Goal: Transaction & Acquisition: Purchase product/service

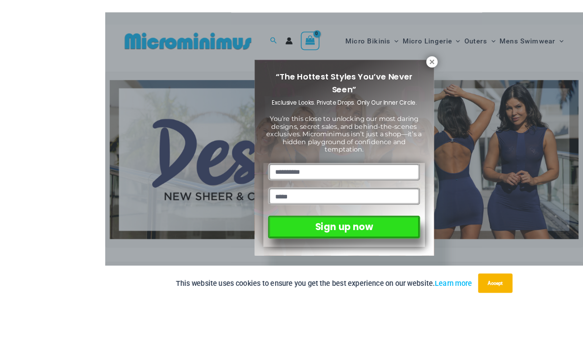
scroll to position [21, 0]
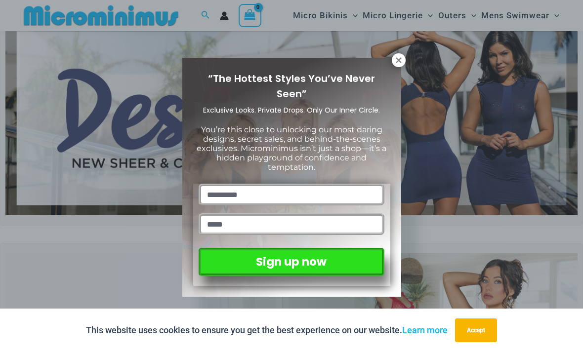
click at [397, 61] on icon at bounding box center [398, 59] width 5 height 5
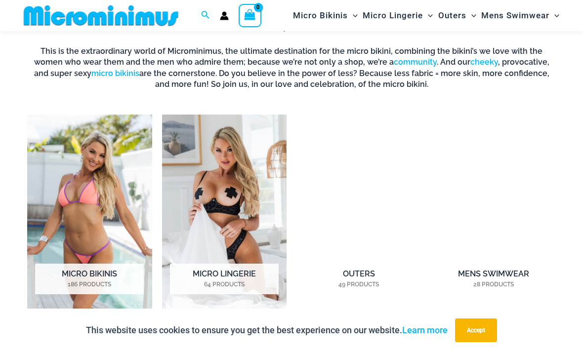
scroll to position [597, 0]
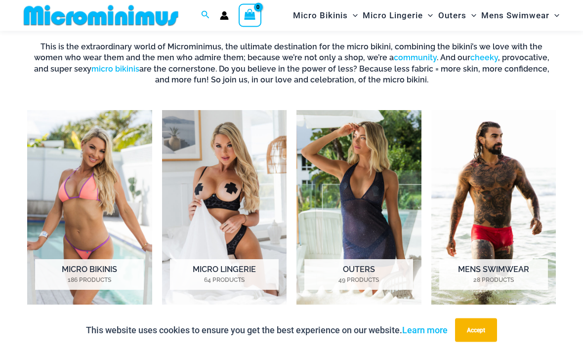
click at [512, 207] on img "Visit product category Mens Swimwear" at bounding box center [494, 208] width 125 height 194
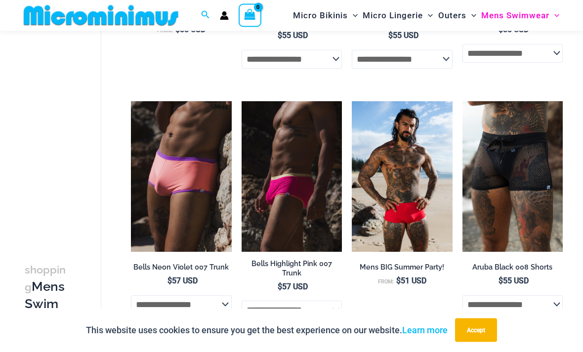
scroll to position [349, 0]
click at [463, 101] on img at bounding box center [463, 101] width 0 height 0
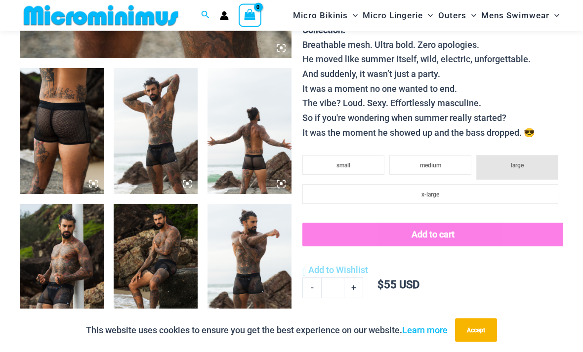
scroll to position [410, 0]
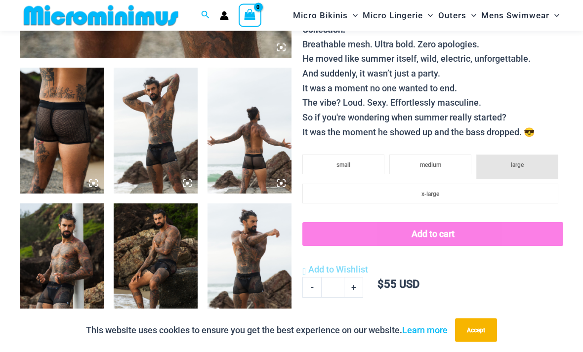
click at [170, 142] on img at bounding box center [156, 131] width 84 height 126
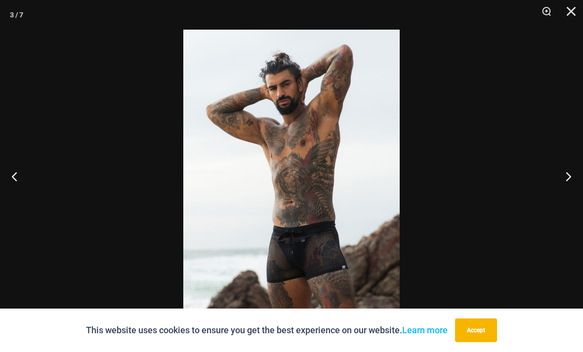
click at [565, 194] on button "Next" at bounding box center [564, 176] width 37 height 49
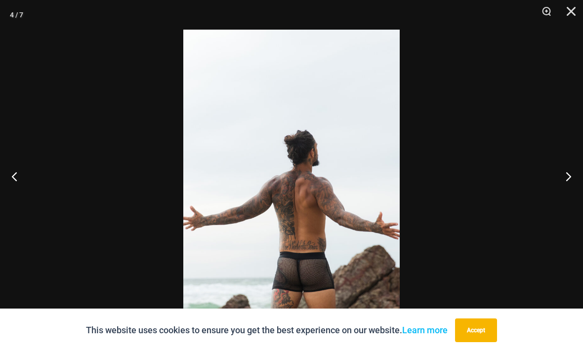
click at [565, 192] on button "Next" at bounding box center [564, 176] width 37 height 49
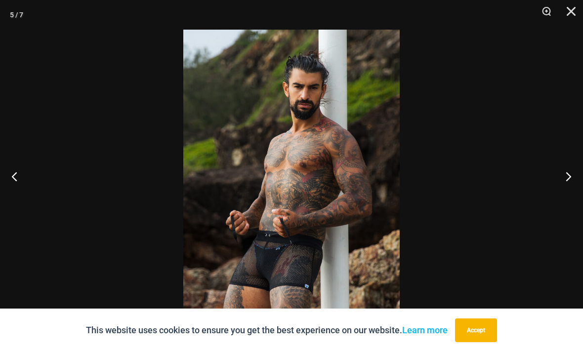
click at [566, 195] on button "Next" at bounding box center [564, 176] width 37 height 49
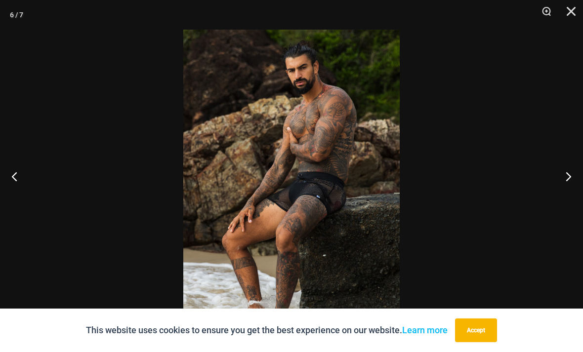
click at [567, 197] on button "Next" at bounding box center [564, 176] width 37 height 49
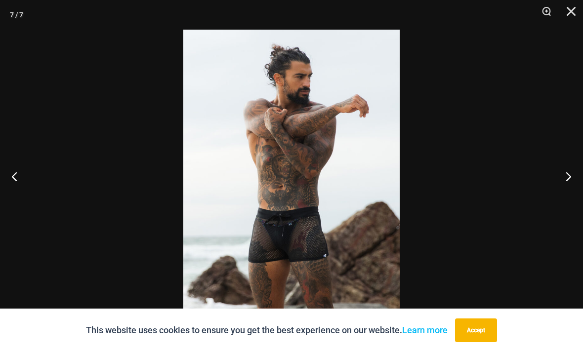
click at [568, 195] on button "Next" at bounding box center [564, 176] width 37 height 49
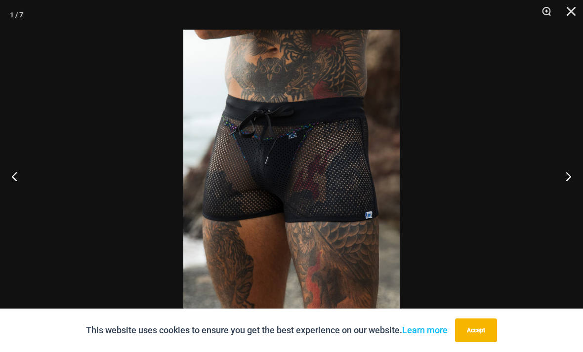
click at [565, 198] on button "Next" at bounding box center [564, 176] width 37 height 49
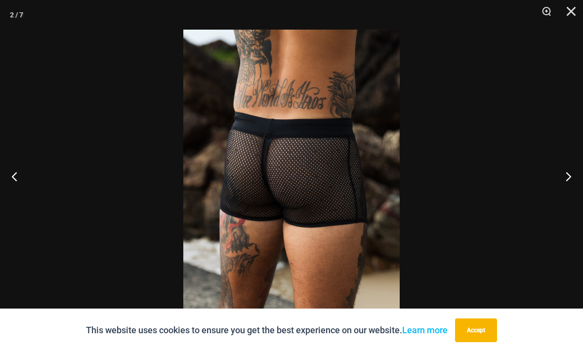
click at [566, 196] on button "Next" at bounding box center [564, 176] width 37 height 49
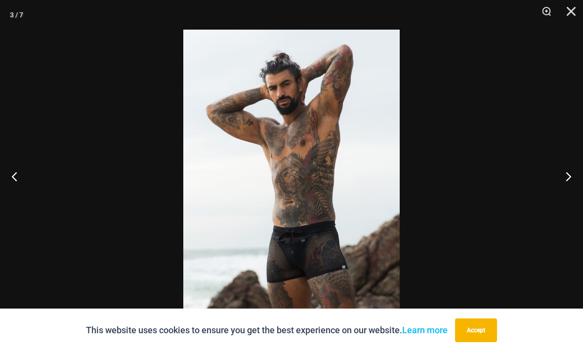
click at [567, 197] on button "Next" at bounding box center [564, 176] width 37 height 49
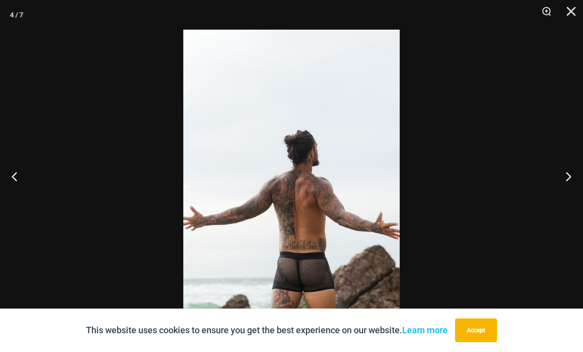
click at [567, 198] on button "Next" at bounding box center [564, 176] width 37 height 49
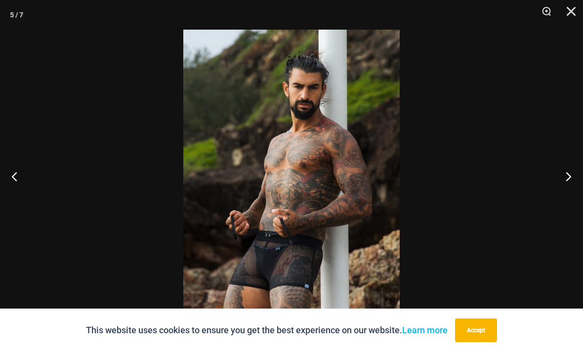
click at [566, 200] on button "Next" at bounding box center [564, 176] width 37 height 49
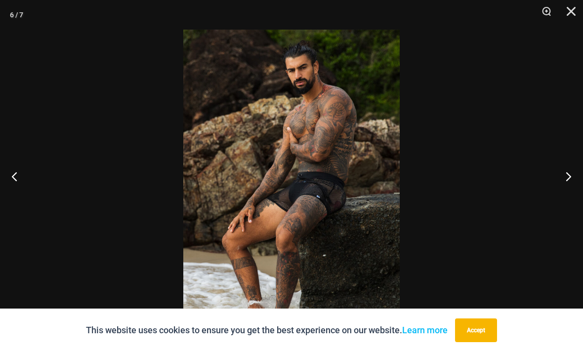
click at [567, 199] on button "Next" at bounding box center [564, 176] width 37 height 49
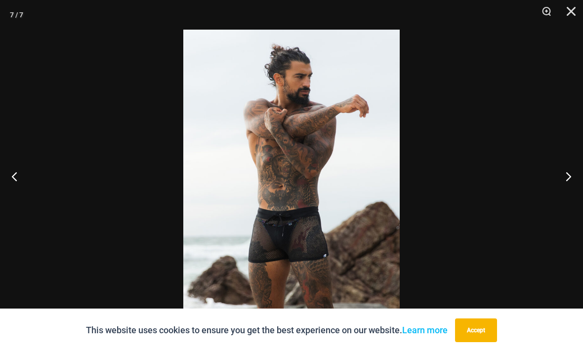
click at [566, 199] on button "Next" at bounding box center [564, 176] width 37 height 49
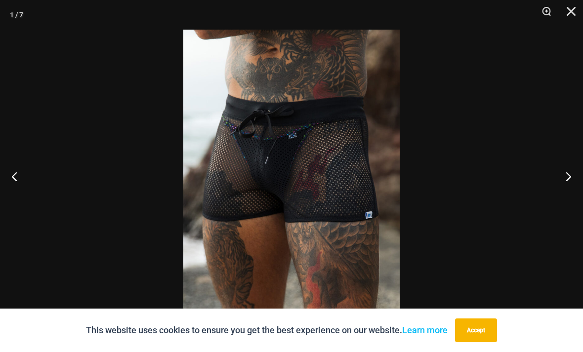
click at [565, 199] on button "Next" at bounding box center [564, 176] width 37 height 49
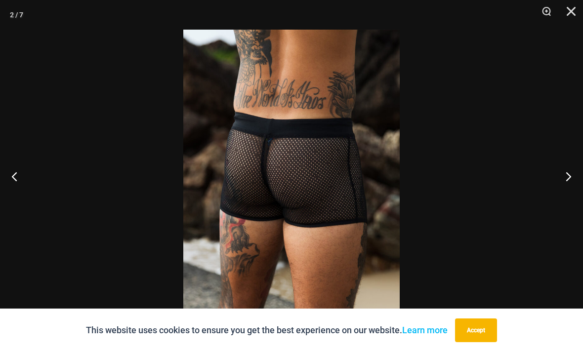
click at [570, 13] on button "Close" at bounding box center [568, 15] width 25 height 30
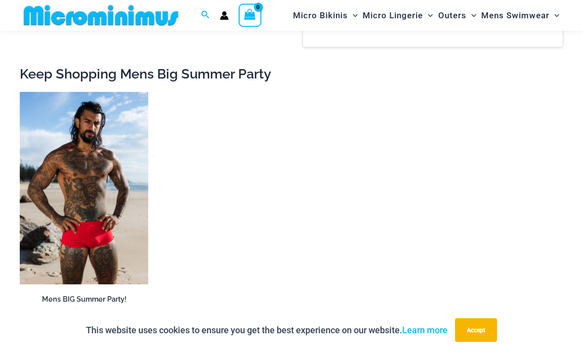
scroll to position [923, 0]
click at [20, 92] on img at bounding box center [20, 92] width 0 height 0
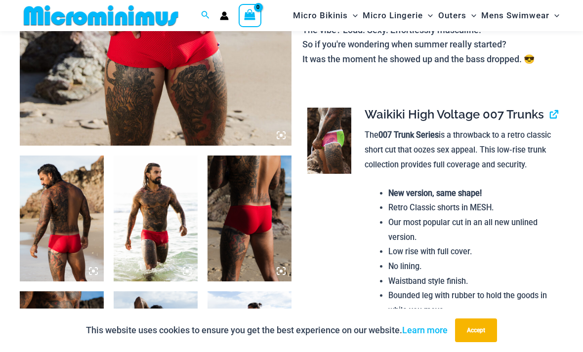
scroll to position [321, 0]
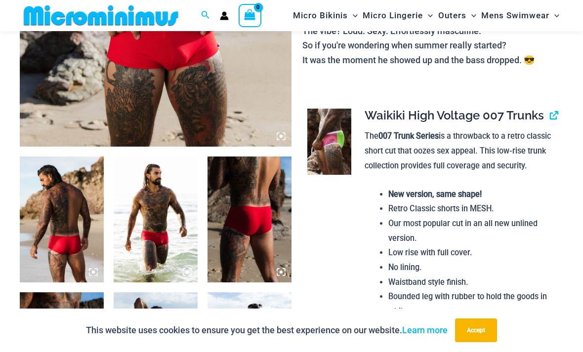
click at [168, 239] on img at bounding box center [156, 220] width 84 height 126
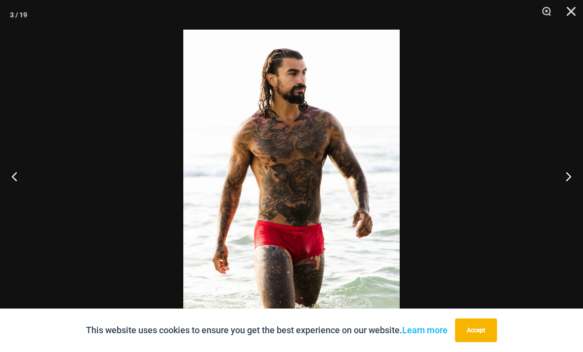
click at [568, 194] on button "Next" at bounding box center [564, 176] width 37 height 49
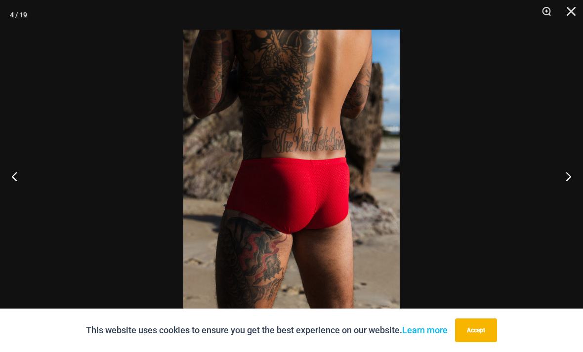
click at [572, 184] on button "Next" at bounding box center [564, 176] width 37 height 49
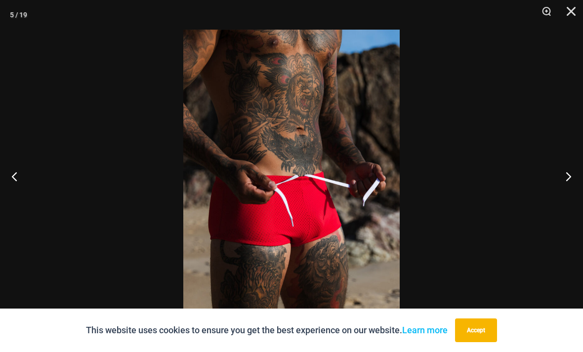
click at [559, 195] on button "Next" at bounding box center [564, 176] width 37 height 49
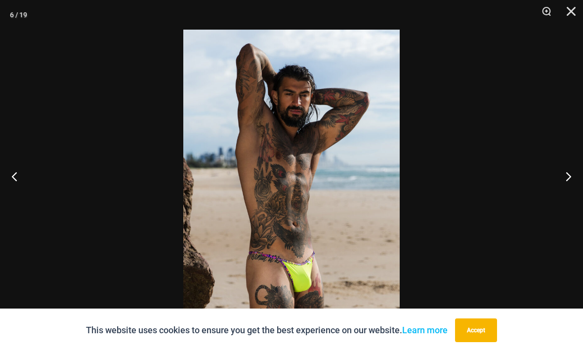
click at [565, 193] on button "Next" at bounding box center [564, 176] width 37 height 49
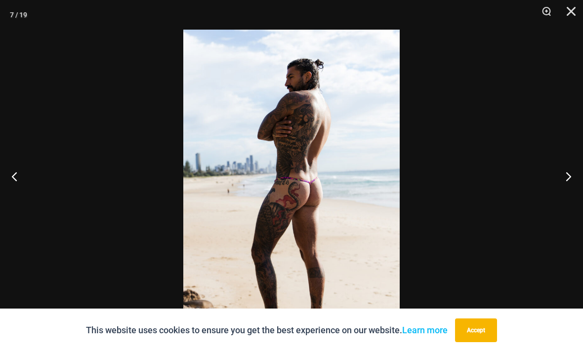
click at [566, 193] on button "Next" at bounding box center [564, 176] width 37 height 49
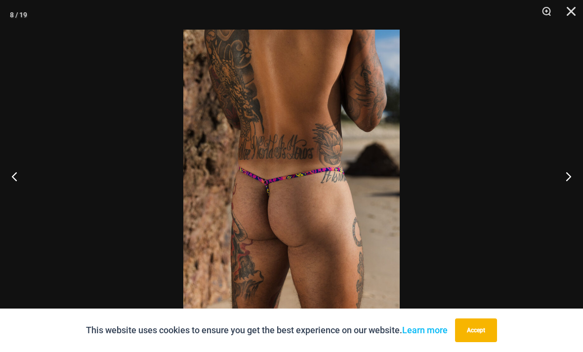
click at [569, 196] on button "Next" at bounding box center [564, 176] width 37 height 49
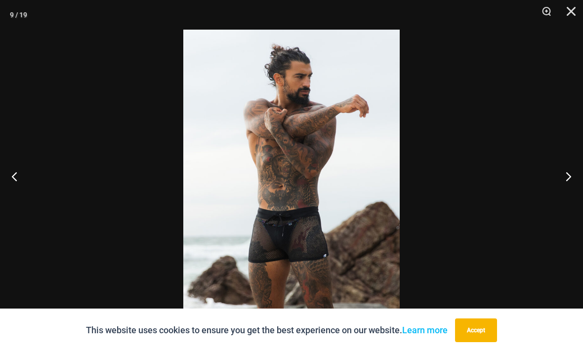
click at [569, 195] on button "Next" at bounding box center [564, 176] width 37 height 49
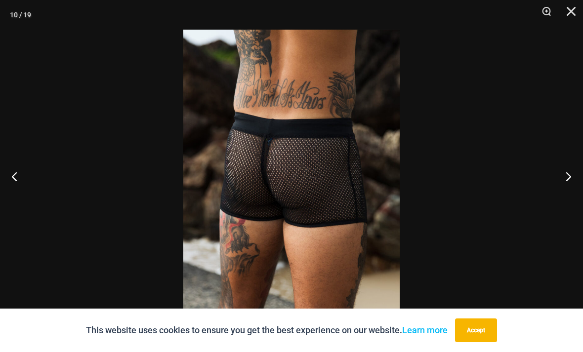
click at [570, 195] on button "Next" at bounding box center [564, 176] width 37 height 49
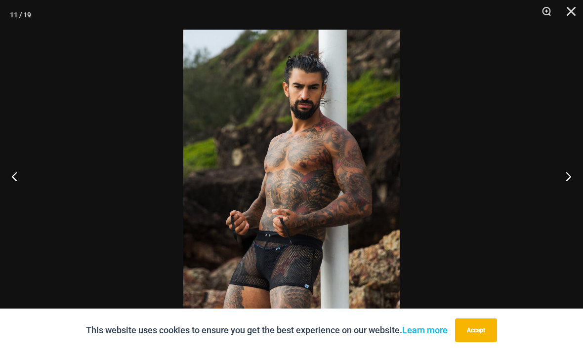
click at [571, 195] on button "Next" at bounding box center [564, 176] width 37 height 49
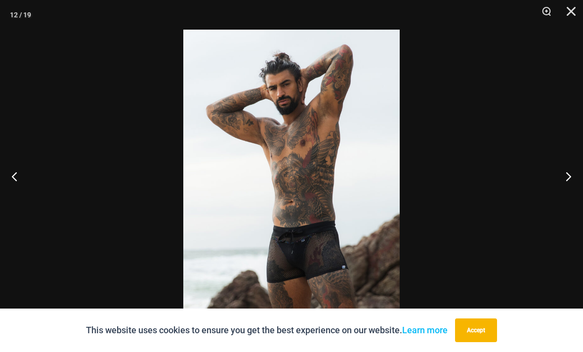
click at [571, 195] on button "Next" at bounding box center [564, 176] width 37 height 49
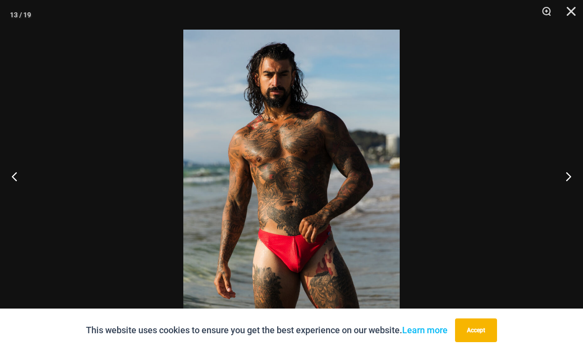
click at [570, 195] on button "Next" at bounding box center [564, 176] width 37 height 49
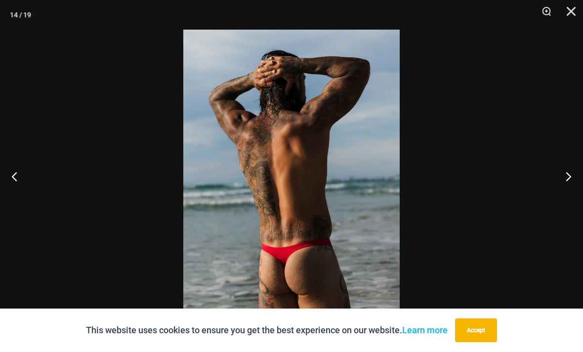
click at [571, 196] on button "Next" at bounding box center [564, 176] width 37 height 49
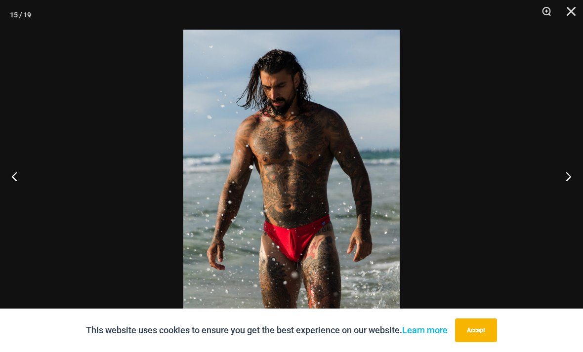
click at [570, 197] on button "Next" at bounding box center [564, 176] width 37 height 49
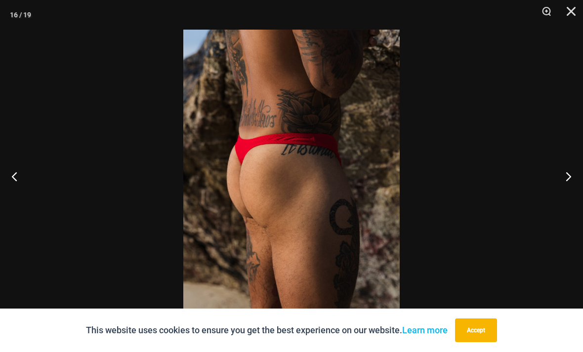
click at [565, 193] on button "Next" at bounding box center [564, 176] width 37 height 49
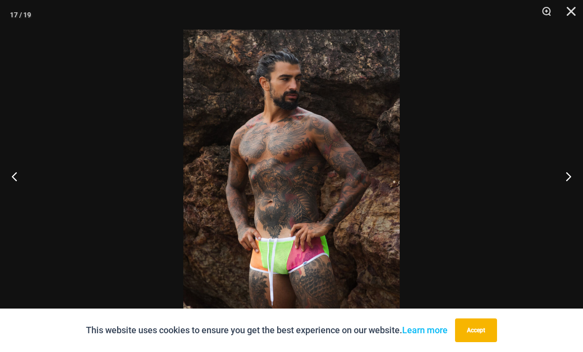
click at [566, 197] on button "Next" at bounding box center [564, 176] width 37 height 49
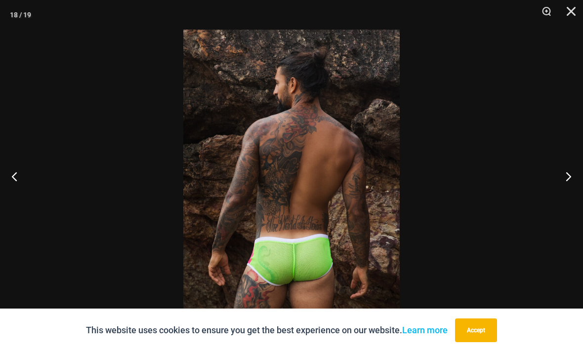
click at [567, 198] on button "Next" at bounding box center [564, 176] width 37 height 49
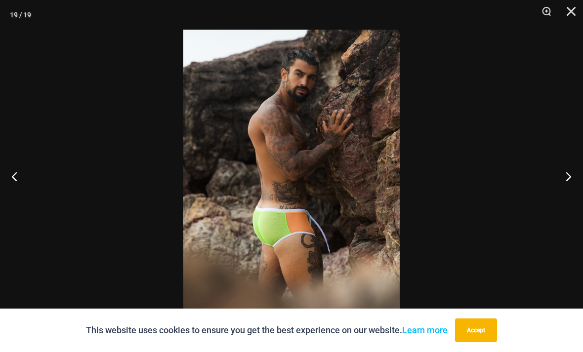
click at [567, 199] on button "Next" at bounding box center [564, 176] width 37 height 49
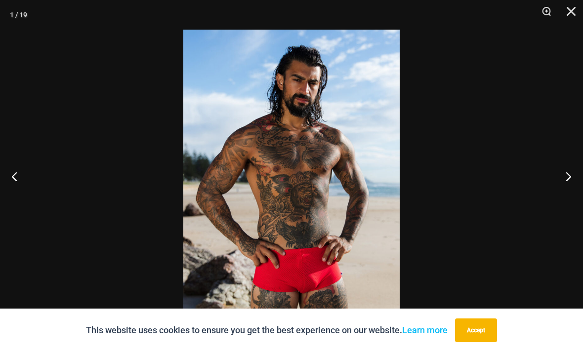
click at [566, 201] on button "Next" at bounding box center [564, 176] width 37 height 49
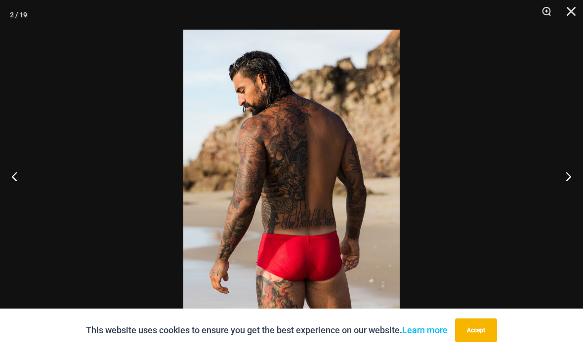
click at [564, 201] on button "Next" at bounding box center [564, 176] width 37 height 49
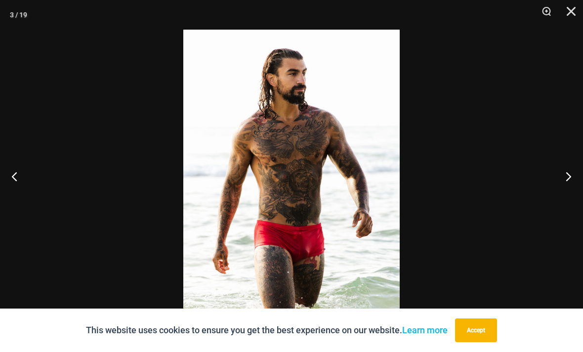
click at [563, 201] on button "Next" at bounding box center [564, 176] width 37 height 49
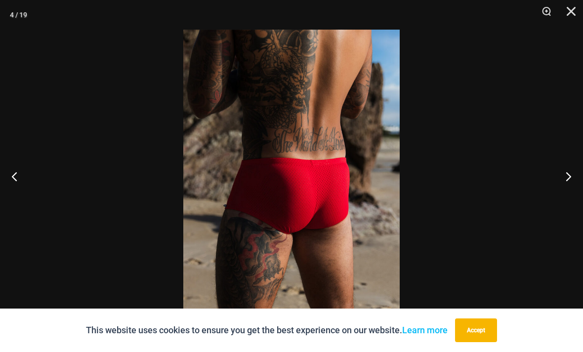
click at [564, 201] on button "Next" at bounding box center [564, 176] width 37 height 49
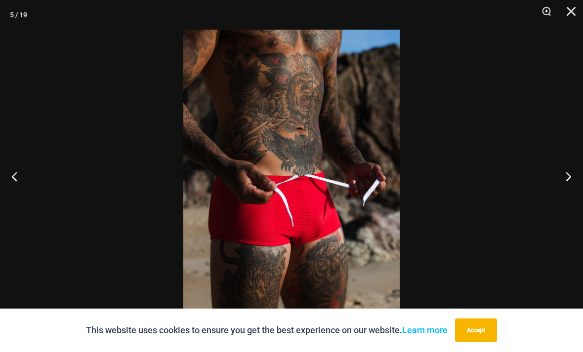
click at [565, 201] on button "Next" at bounding box center [564, 176] width 37 height 49
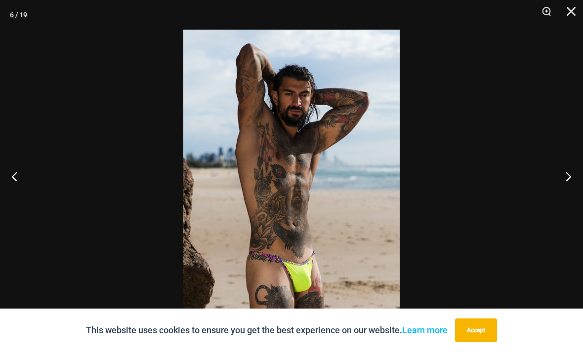
click at [565, 201] on button "Next" at bounding box center [564, 176] width 37 height 49
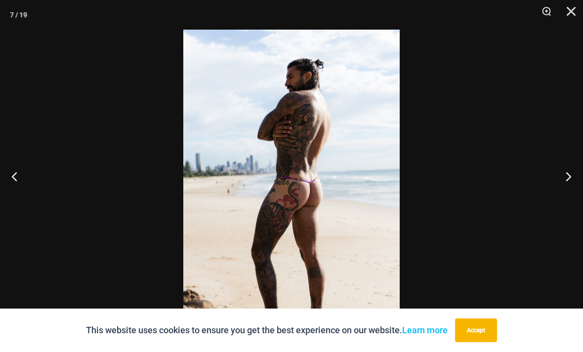
click at [564, 201] on button "Next" at bounding box center [564, 176] width 37 height 49
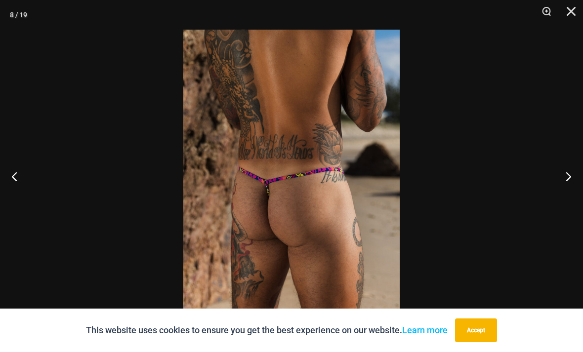
click at [566, 195] on button "Next" at bounding box center [564, 176] width 37 height 49
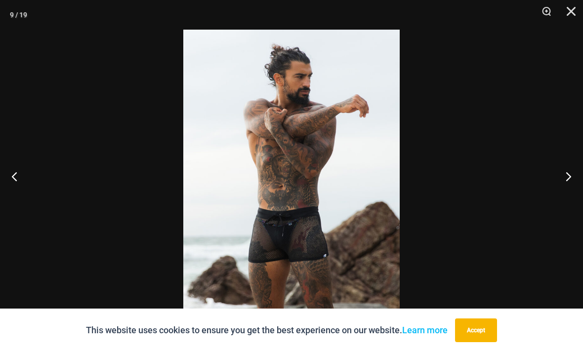
click at [565, 201] on button "Next" at bounding box center [564, 176] width 37 height 49
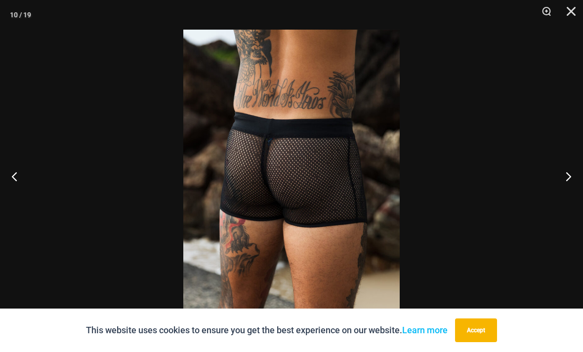
click at [565, 201] on button "Next" at bounding box center [564, 176] width 37 height 49
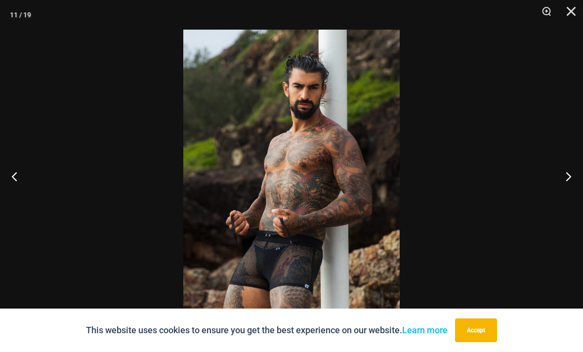
click at [572, 11] on button "Close" at bounding box center [568, 15] width 25 height 30
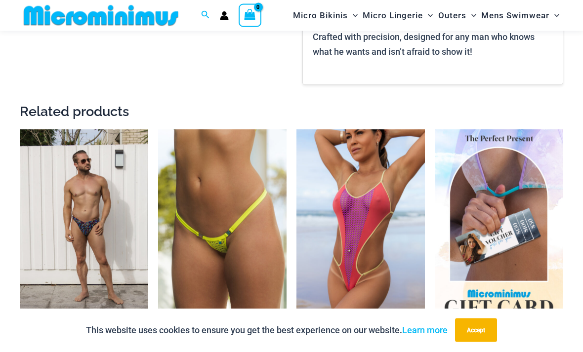
scroll to position [2196, 0]
click at [20, 130] on img at bounding box center [20, 130] width 0 height 0
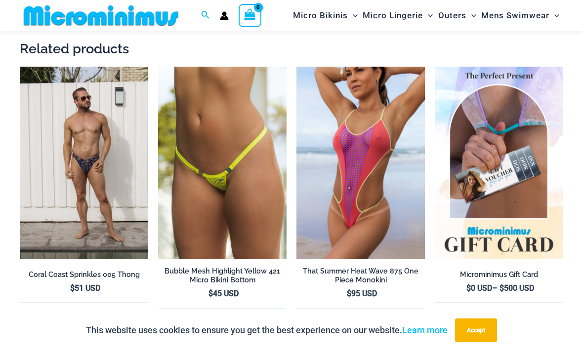
click at [297, 67] on img at bounding box center [297, 67] width 0 height 0
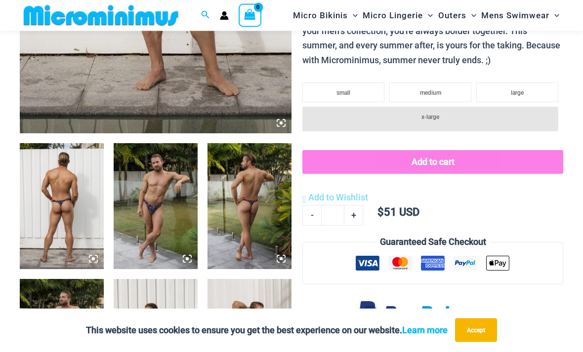
scroll to position [352, 0]
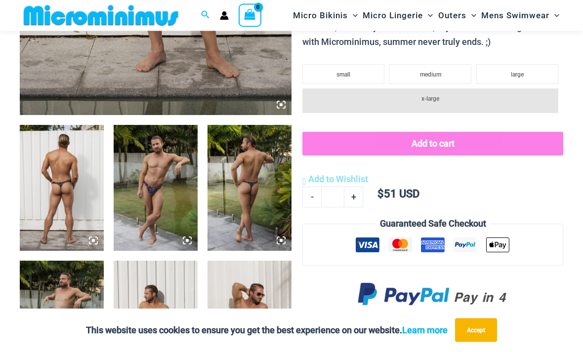
click at [72, 190] on img at bounding box center [62, 189] width 84 height 126
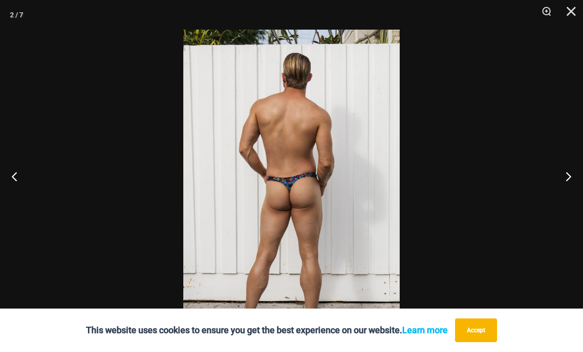
click at [567, 195] on button "Next" at bounding box center [564, 176] width 37 height 49
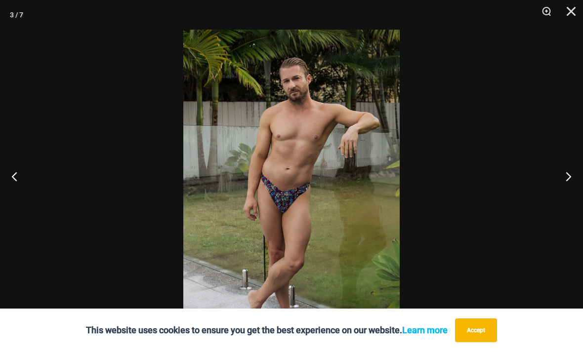
click at [563, 195] on button "Next" at bounding box center [564, 176] width 37 height 49
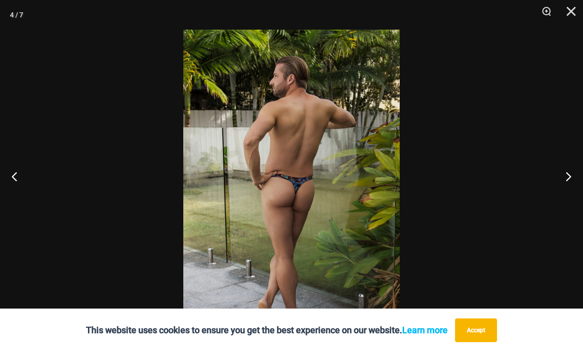
click at [564, 195] on button "Next" at bounding box center [564, 176] width 37 height 49
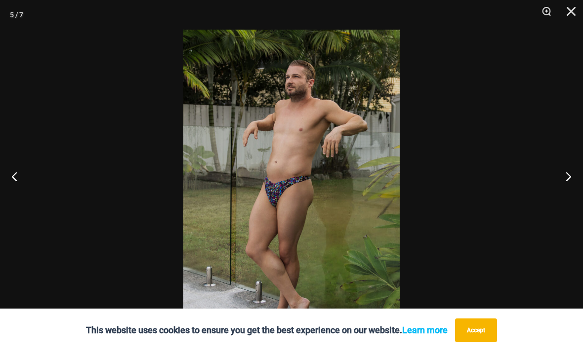
click at [564, 196] on button "Next" at bounding box center [564, 176] width 37 height 49
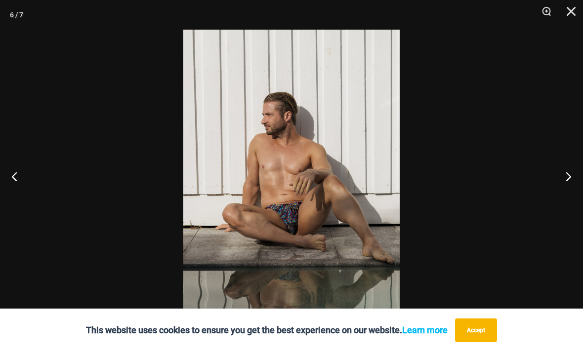
click at [565, 199] on button "Next" at bounding box center [564, 176] width 37 height 49
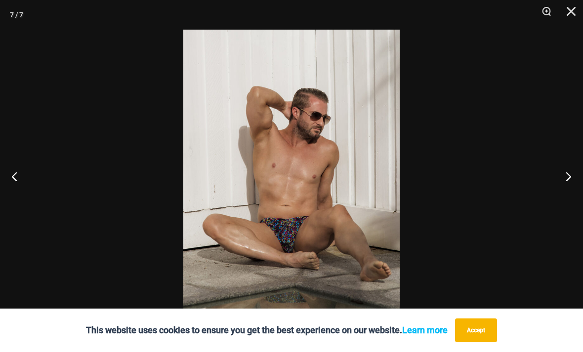
click at [566, 198] on button "Next" at bounding box center [564, 176] width 37 height 49
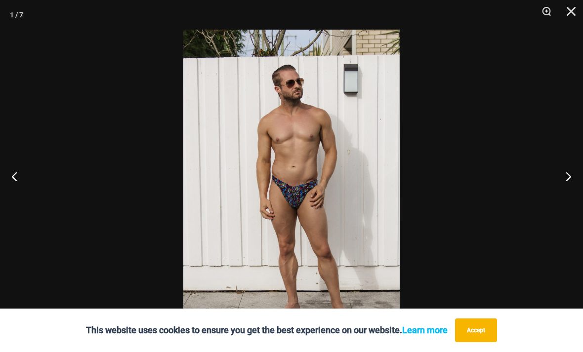
click at [565, 196] on button "Next" at bounding box center [564, 176] width 37 height 49
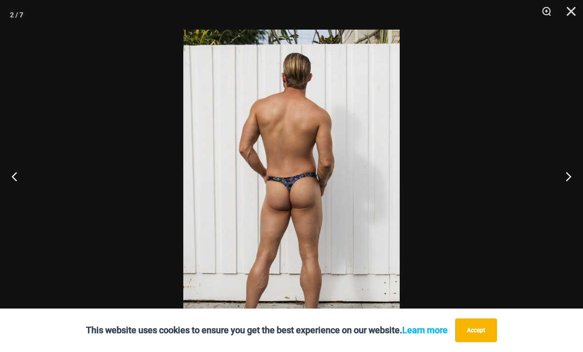
click at [572, 15] on button "Close" at bounding box center [568, 15] width 25 height 30
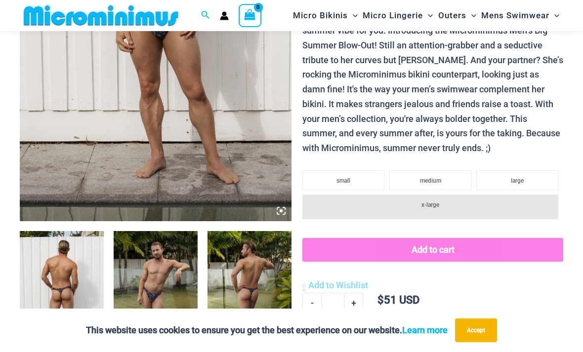
scroll to position [0, 0]
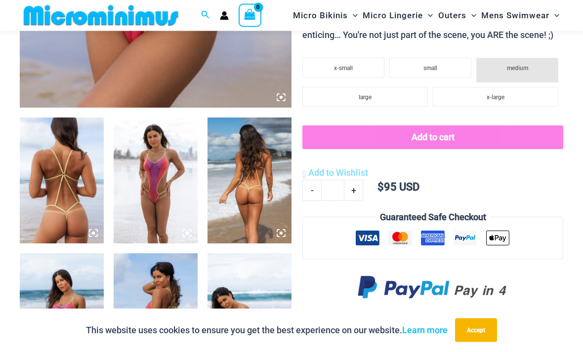
scroll to position [360, 0]
click at [74, 185] on img at bounding box center [62, 181] width 84 height 126
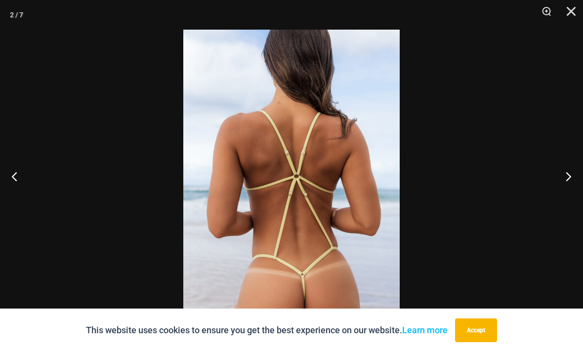
click at [564, 192] on button "Next" at bounding box center [564, 176] width 37 height 49
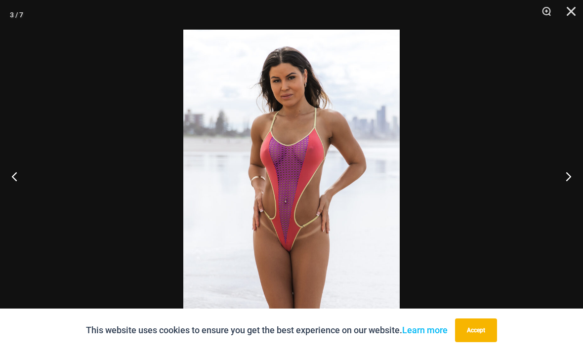
click at [561, 199] on button "Next" at bounding box center [564, 176] width 37 height 49
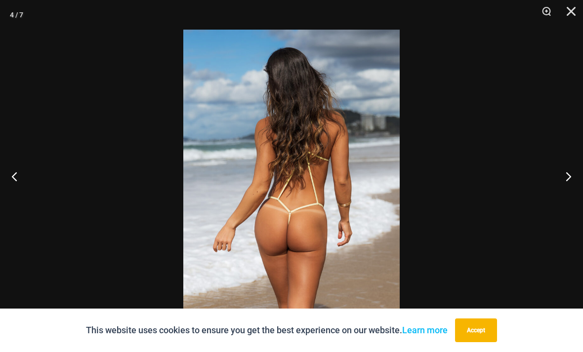
click at [561, 199] on button "Next" at bounding box center [564, 176] width 37 height 49
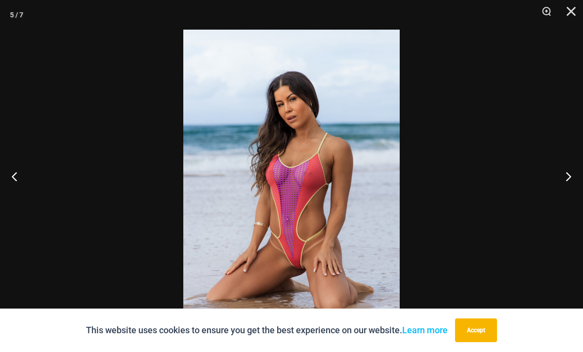
click at [13, 198] on button "Previous" at bounding box center [18, 176] width 37 height 49
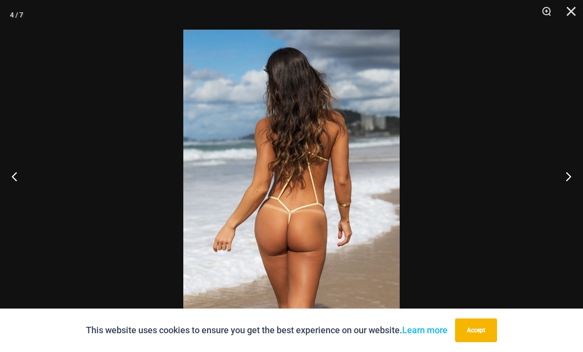
click at [19, 199] on button "Previous" at bounding box center [18, 176] width 37 height 49
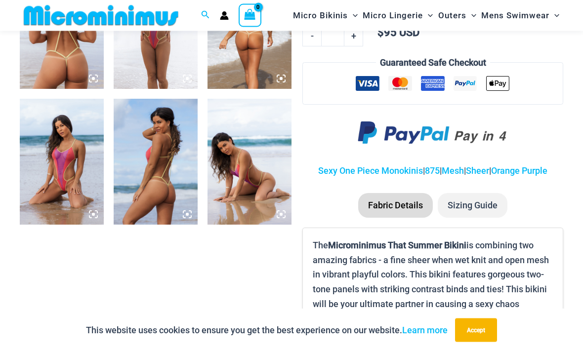
click at [247, 178] on img at bounding box center [250, 162] width 84 height 126
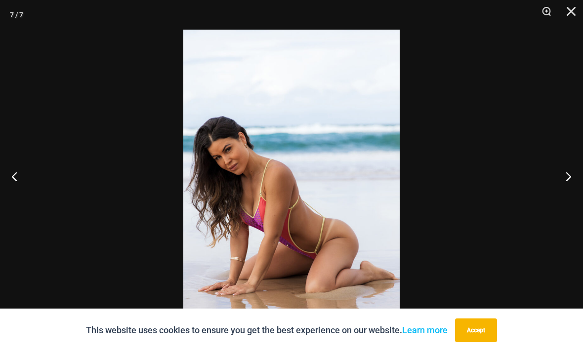
click at [569, 197] on button "Next" at bounding box center [564, 176] width 37 height 49
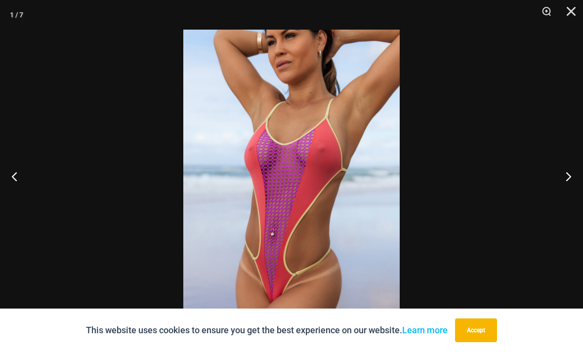
click at [564, 196] on button "Next" at bounding box center [564, 176] width 37 height 49
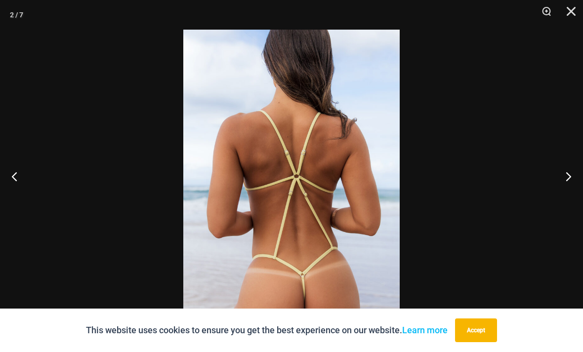
click at [565, 196] on button "Next" at bounding box center [564, 176] width 37 height 49
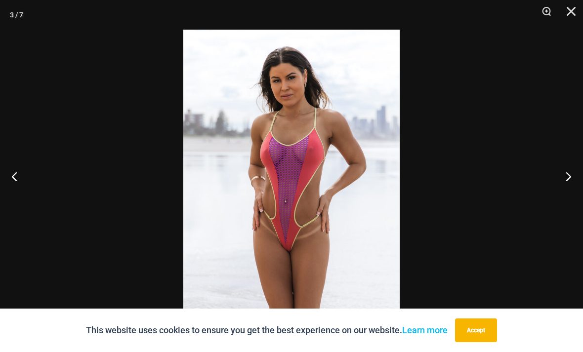
click at [565, 196] on button "Next" at bounding box center [564, 176] width 37 height 49
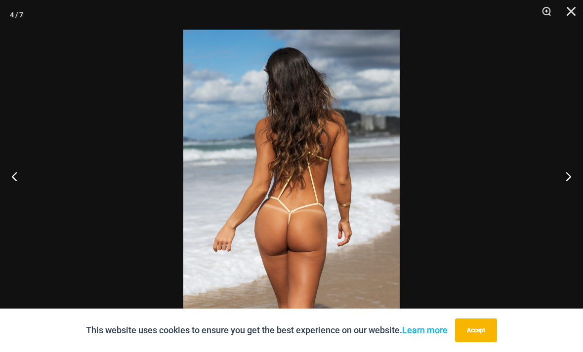
click at [569, 15] on button "Close" at bounding box center [568, 15] width 25 height 30
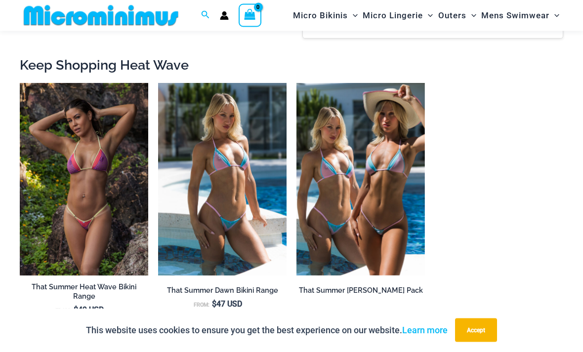
scroll to position [884, 0]
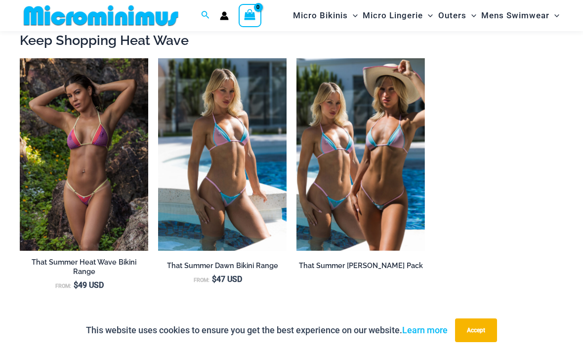
click at [20, 58] on img at bounding box center [20, 58] width 0 height 0
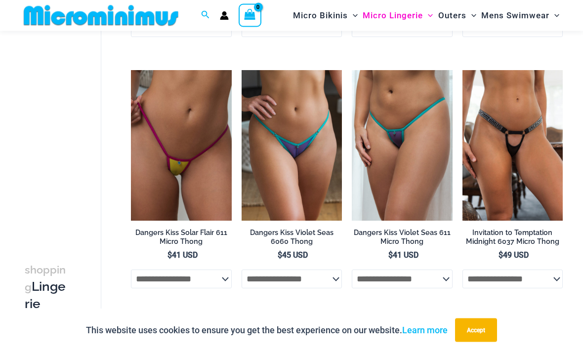
scroll to position [542, 0]
click at [463, 70] on img at bounding box center [463, 70] width 0 height 0
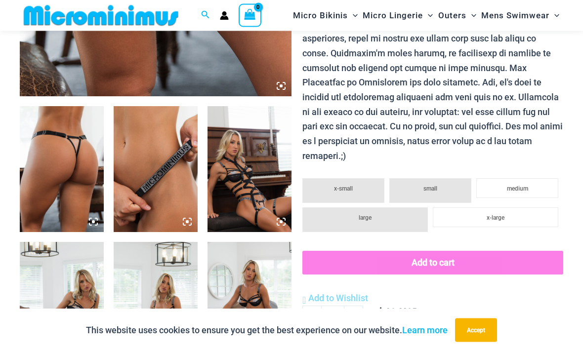
scroll to position [372, 0]
click at [68, 172] on img at bounding box center [62, 169] width 84 height 126
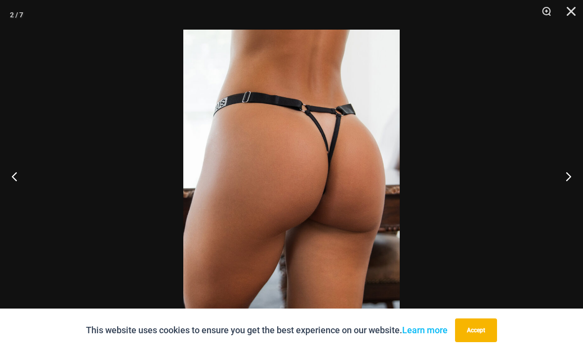
click at [569, 195] on button "Next" at bounding box center [564, 176] width 37 height 49
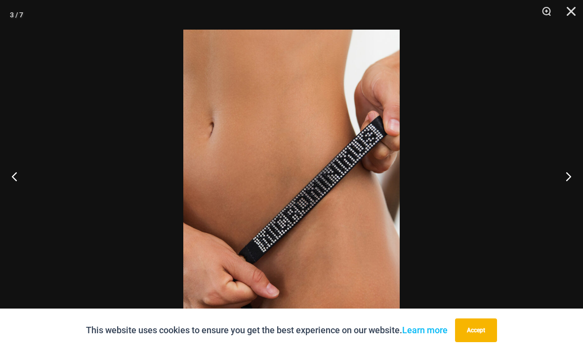
click at [573, 198] on button "Next" at bounding box center [564, 176] width 37 height 49
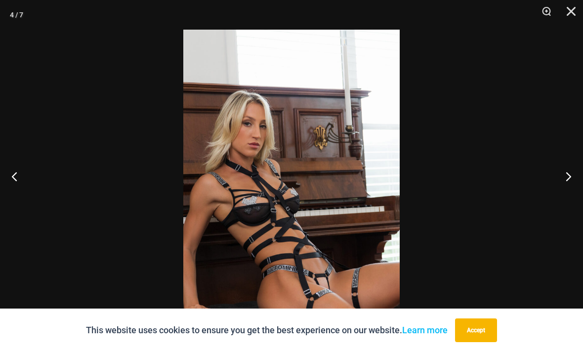
click at [569, 197] on button "Next" at bounding box center [564, 176] width 37 height 49
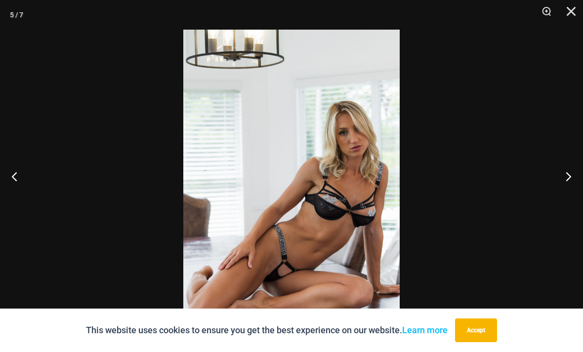
click at [570, 193] on button "Next" at bounding box center [564, 176] width 37 height 49
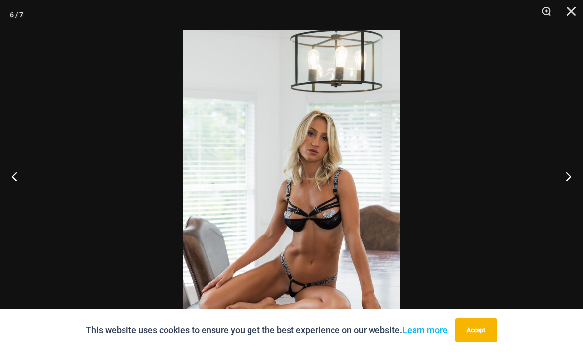
click at [569, 196] on button "Next" at bounding box center [564, 176] width 37 height 49
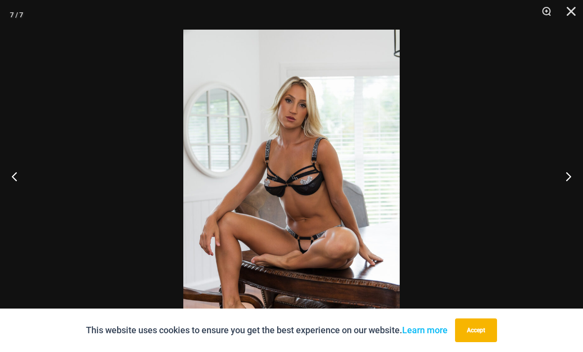
click at [571, 195] on button "Next" at bounding box center [564, 176] width 37 height 49
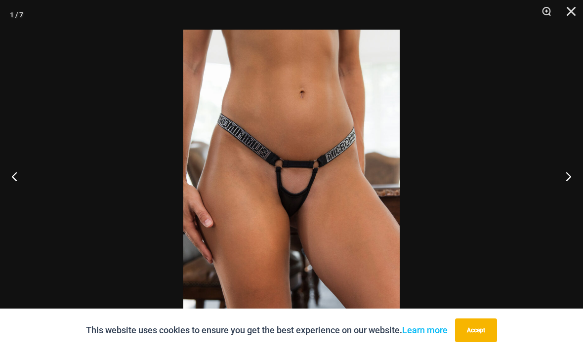
click at [572, 194] on button "Next" at bounding box center [564, 176] width 37 height 49
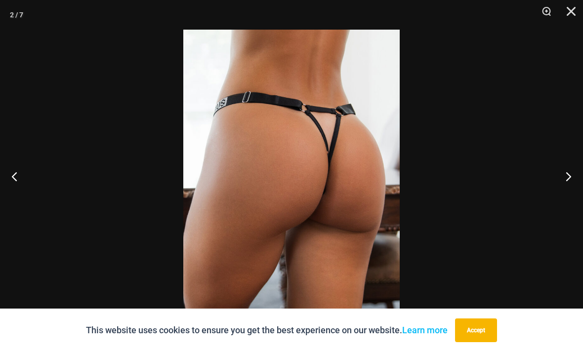
click at [572, 194] on button "Next" at bounding box center [564, 176] width 37 height 49
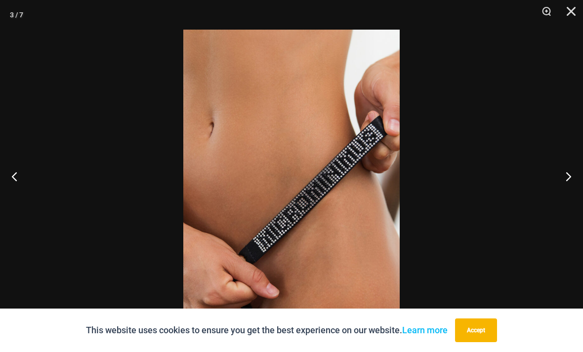
click at [572, 195] on button "Next" at bounding box center [564, 176] width 37 height 49
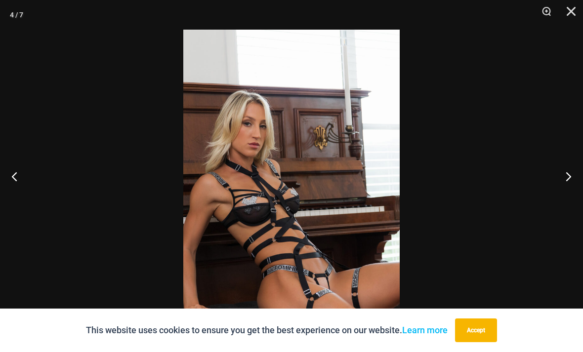
click at [572, 196] on button "Next" at bounding box center [564, 176] width 37 height 49
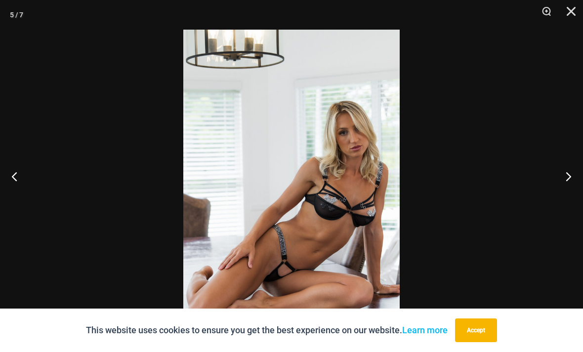
click at [572, 196] on button "Next" at bounding box center [564, 176] width 37 height 49
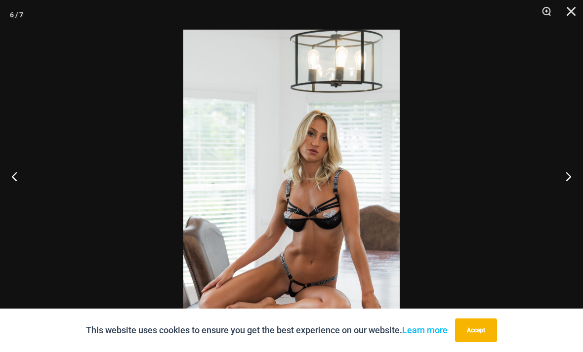
click at [572, 196] on button "Next" at bounding box center [564, 176] width 37 height 49
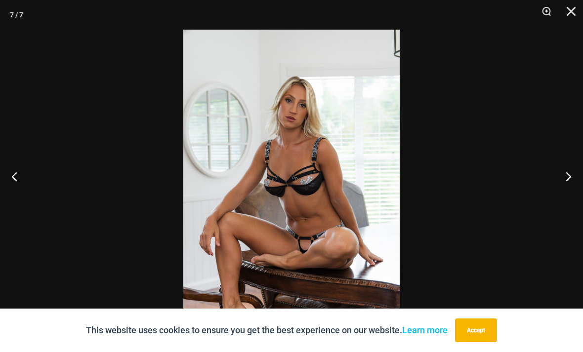
click at [570, 14] on button "Close" at bounding box center [568, 15] width 25 height 30
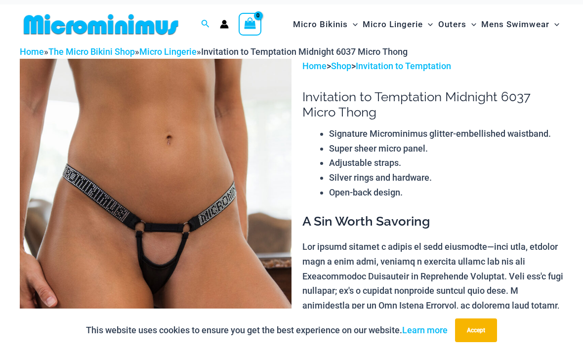
scroll to position [0, 0]
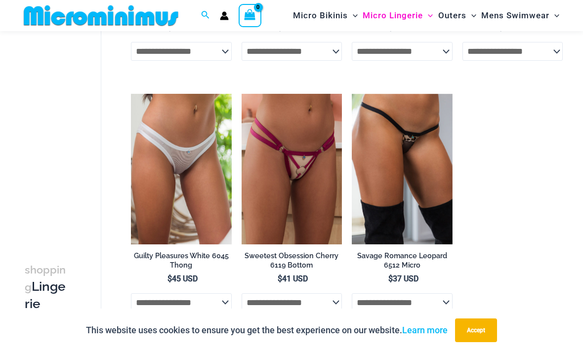
scroll to position [774, 0]
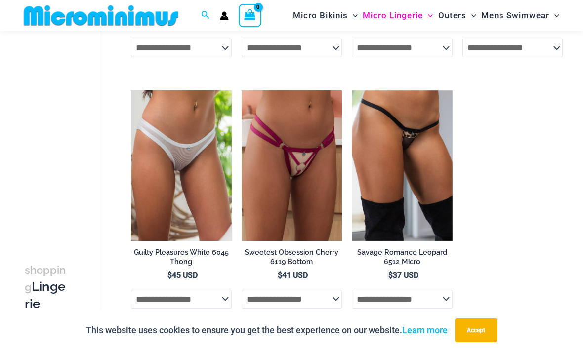
click at [242, 90] on img at bounding box center [242, 90] width 0 height 0
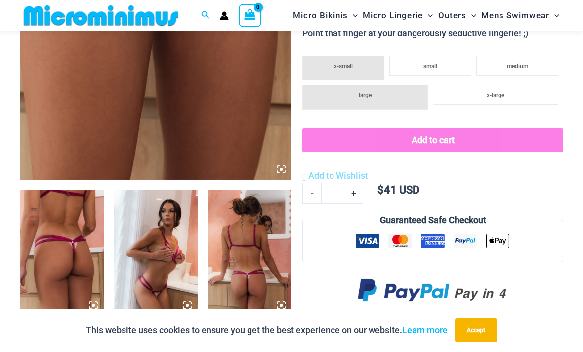
scroll to position [328, 0]
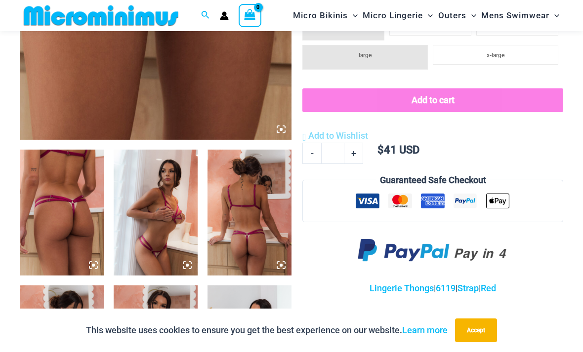
click at [75, 237] on img at bounding box center [62, 213] width 84 height 126
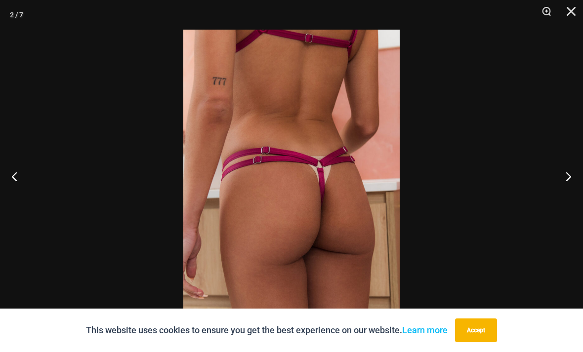
click at [564, 197] on button "Next" at bounding box center [564, 176] width 37 height 49
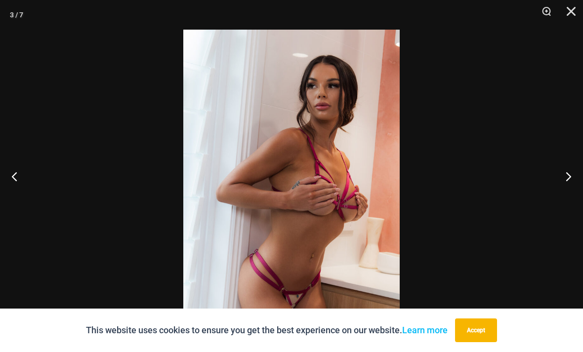
click at [564, 196] on button "Next" at bounding box center [564, 176] width 37 height 49
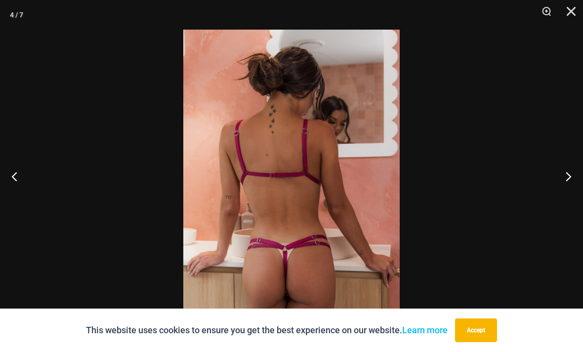
click at [565, 198] on button "Next" at bounding box center [564, 176] width 37 height 49
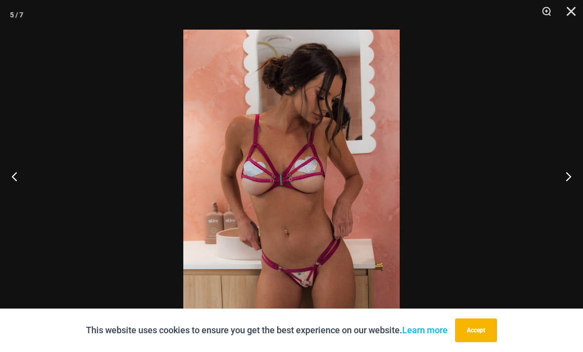
click at [564, 194] on button "Next" at bounding box center [564, 176] width 37 height 49
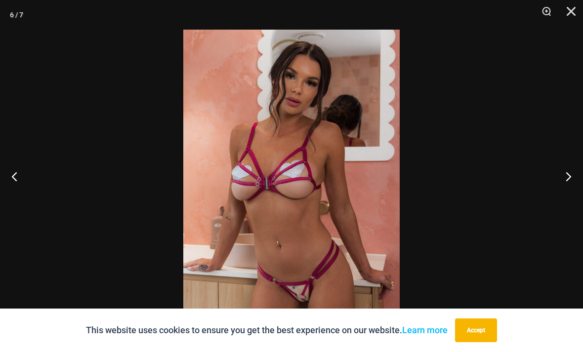
click at [560, 198] on button "Next" at bounding box center [564, 176] width 37 height 49
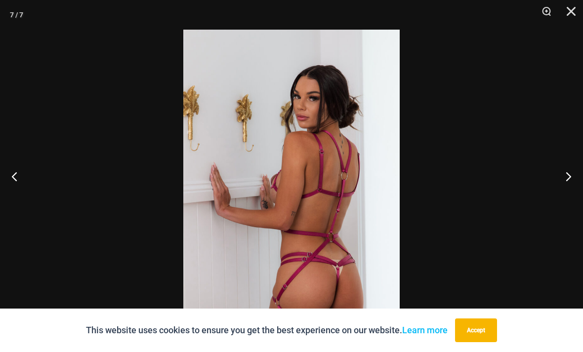
click at [562, 196] on button "Next" at bounding box center [564, 176] width 37 height 49
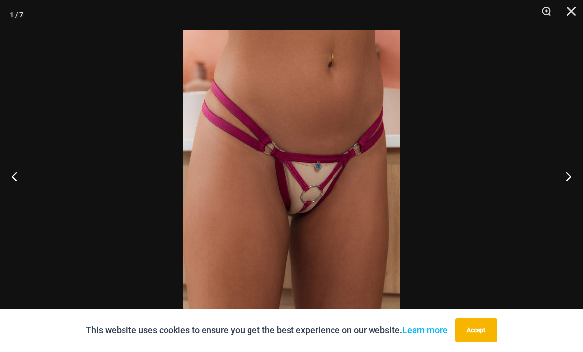
click at [27, 192] on button "Previous" at bounding box center [18, 176] width 37 height 49
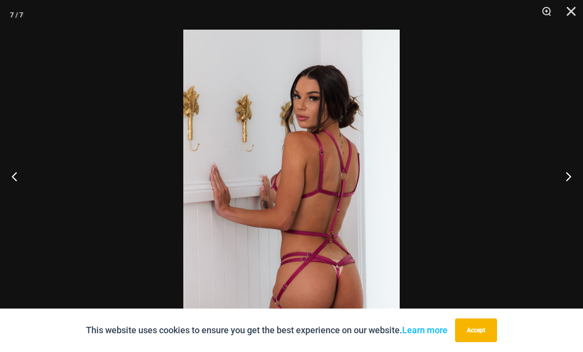
click at [562, 196] on button "Next" at bounding box center [564, 176] width 37 height 49
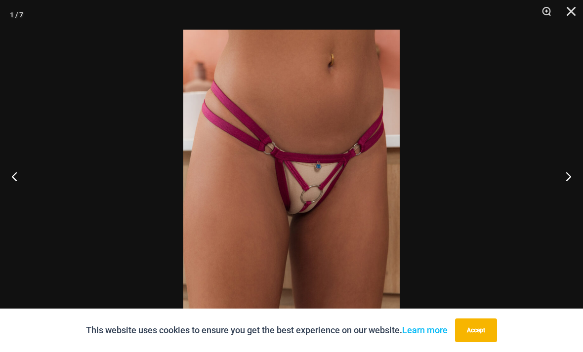
click at [563, 195] on button "Next" at bounding box center [564, 176] width 37 height 49
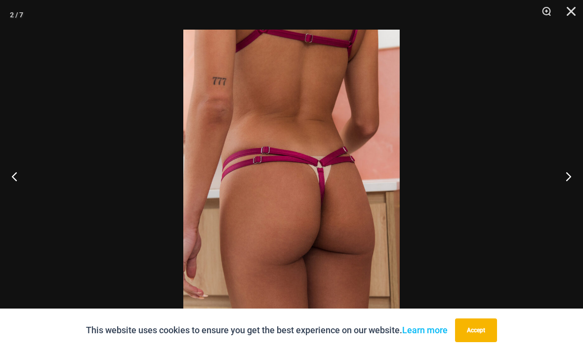
click at [562, 196] on button "Next" at bounding box center [564, 176] width 37 height 49
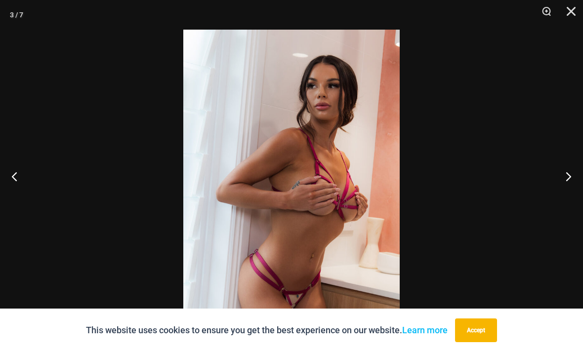
click at [562, 199] on button "Next" at bounding box center [564, 176] width 37 height 49
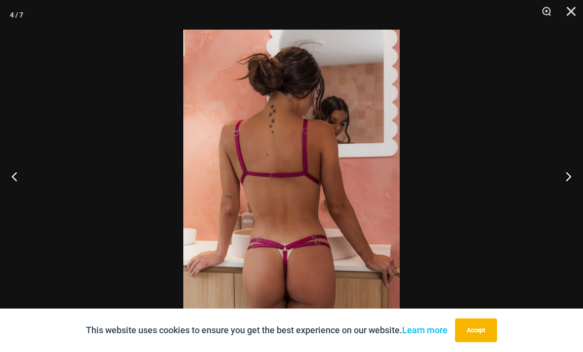
click at [561, 200] on button "Next" at bounding box center [564, 176] width 37 height 49
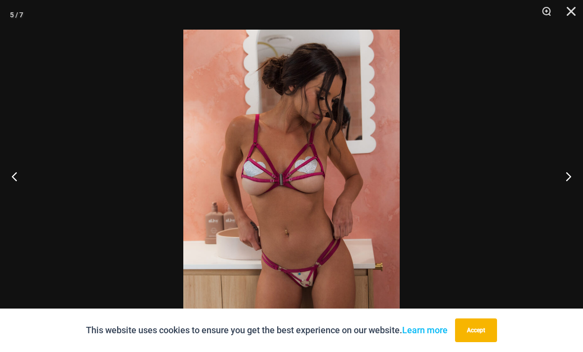
click at [561, 201] on button "Next" at bounding box center [564, 176] width 37 height 49
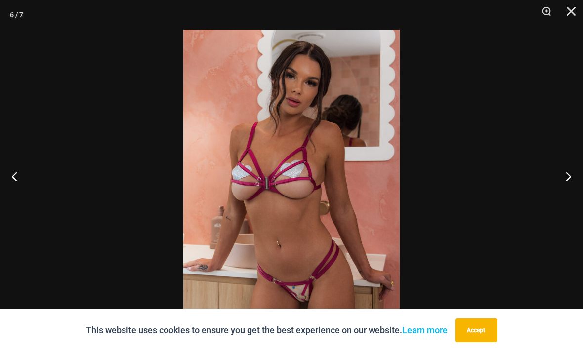
click at [571, 13] on button "Close" at bounding box center [568, 15] width 25 height 30
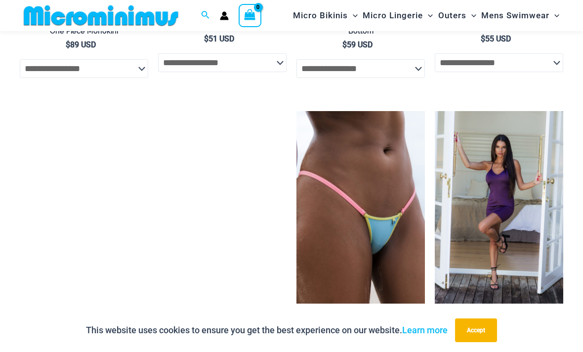
scroll to position [1328, 0]
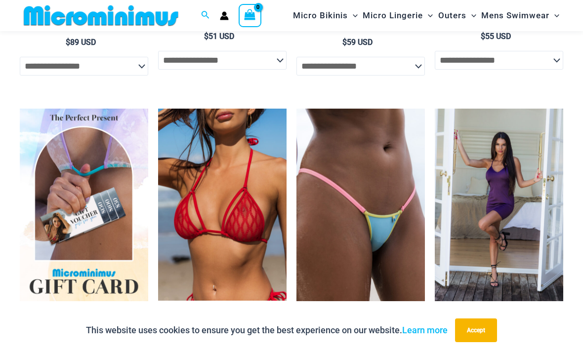
click at [297, 109] on img at bounding box center [297, 109] width 0 height 0
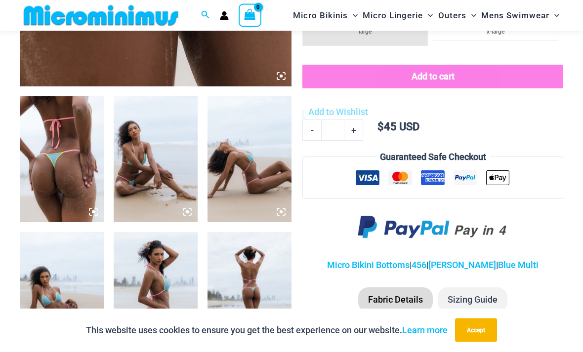
scroll to position [383, 0]
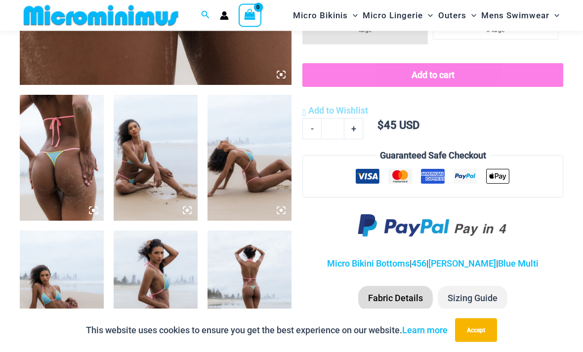
click at [249, 290] on img at bounding box center [250, 294] width 84 height 126
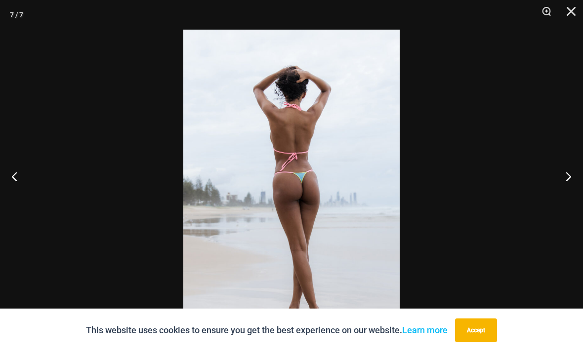
click at [16, 195] on button "Previous" at bounding box center [18, 176] width 37 height 49
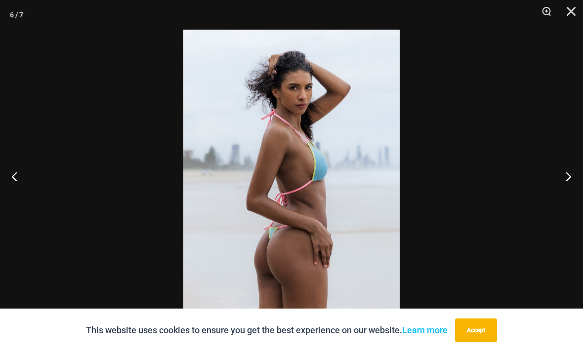
click at [14, 201] on button "Previous" at bounding box center [18, 176] width 37 height 49
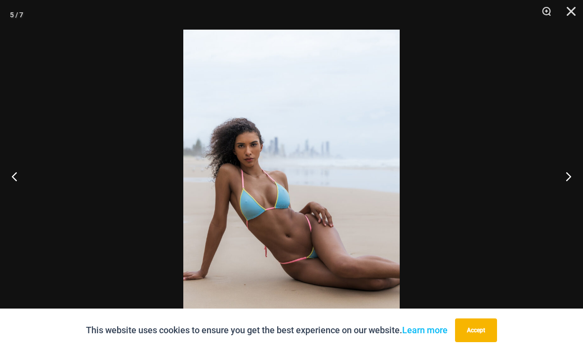
click at [9, 201] on button "Previous" at bounding box center [18, 176] width 37 height 49
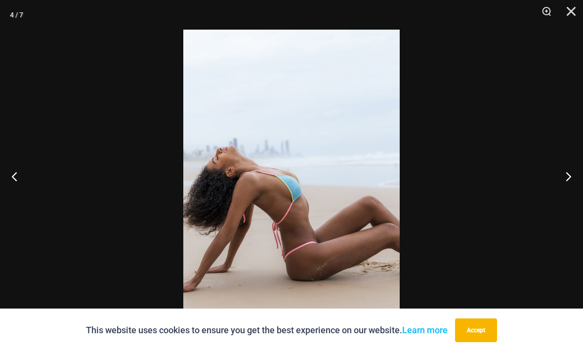
click at [7, 201] on button "Previous" at bounding box center [18, 176] width 37 height 49
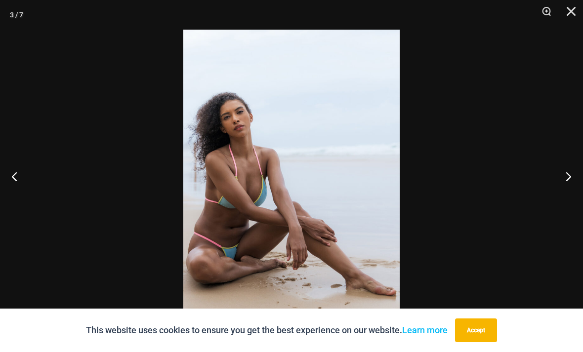
click at [6, 201] on button "Previous" at bounding box center [18, 176] width 37 height 49
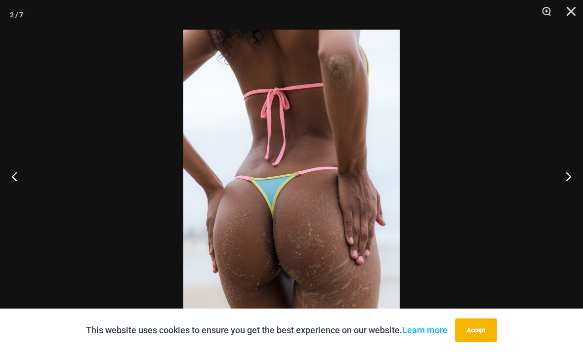
click at [12, 200] on button "Previous" at bounding box center [18, 176] width 37 height 49
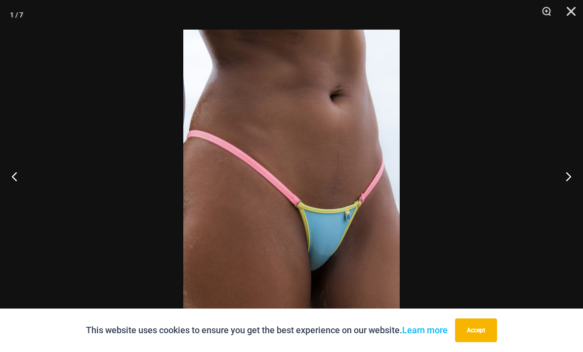
click at [574, 16] on button "Close" at bounding box center [568, 15] width 25 height 30
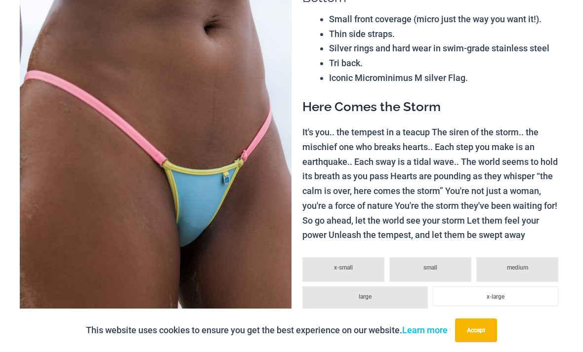
scroll to position [0, 0]
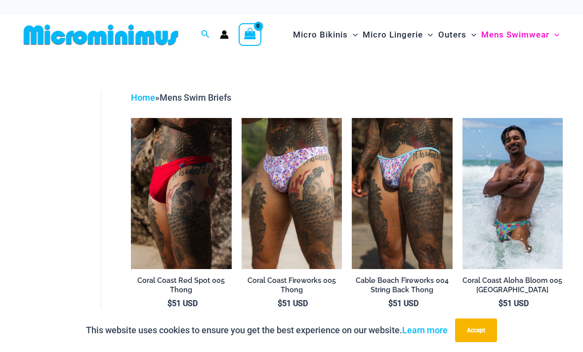
click at [352, 118] on img at bounding box center [352, 118] width 0 height 0
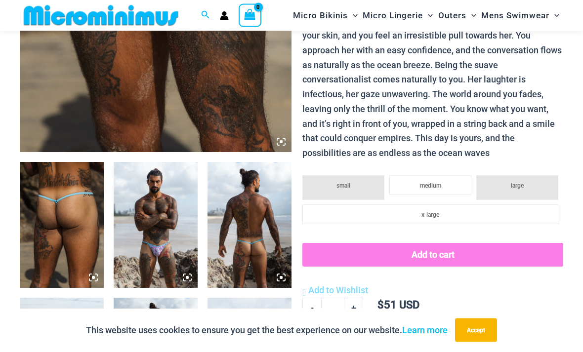
scroll to position [315, 0]
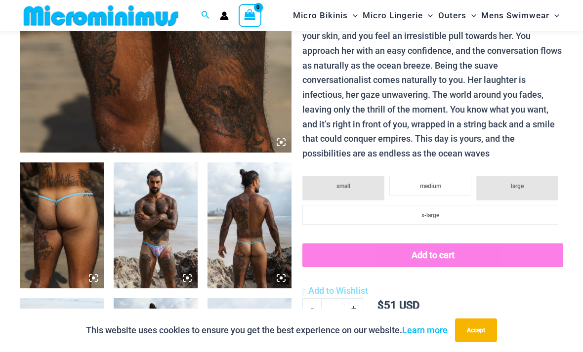
click at [258, 223] on img at bounding box center [250, 226] width 84 height 126
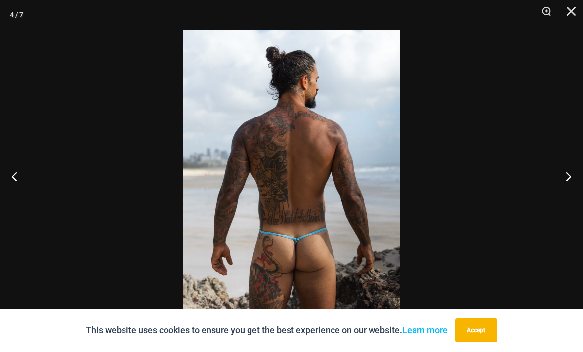
click at [569, 189] on button "Next" at bounding box center [564, 176] width 37 height 49
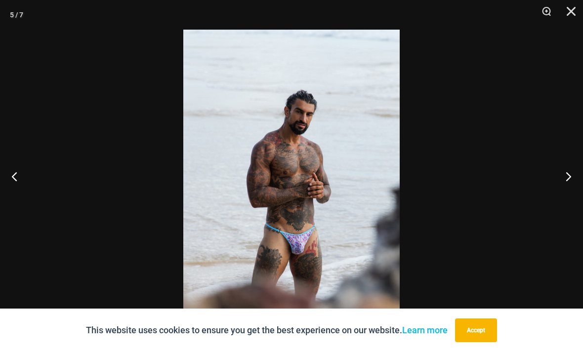
click at [565, 192] on button "Next" at bounding box center [564, 176] width 37 height 49
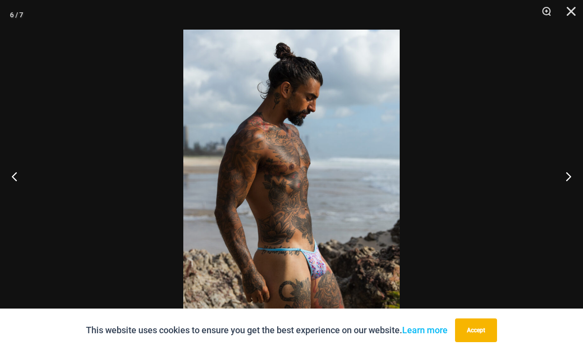
click at [564, 193] on button "Next" at bounding box center [564, 176] width 37 height 49
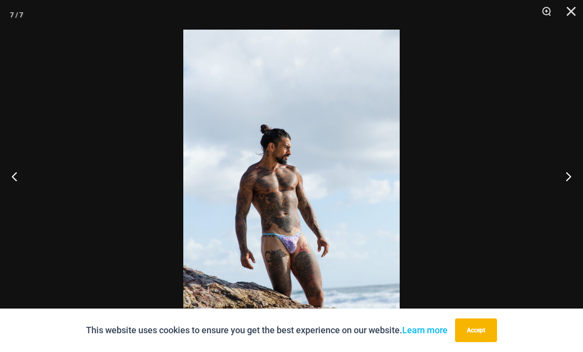
click at [573, 18] on button "Close" at bounding box center [568, 15] width 25 height 30
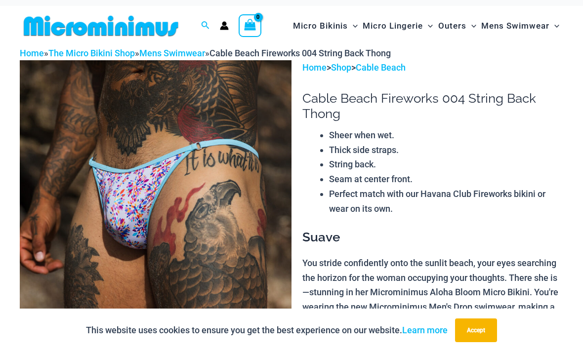
scroll to position [0, 0]
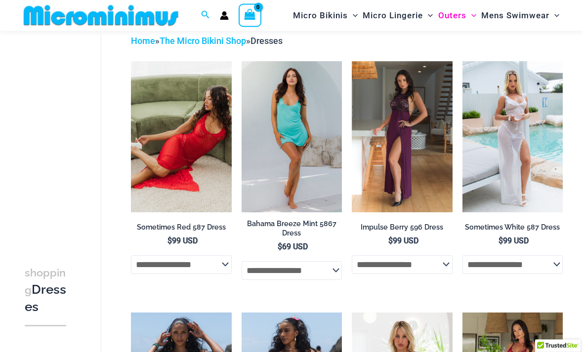
scroll to position [54, 0]
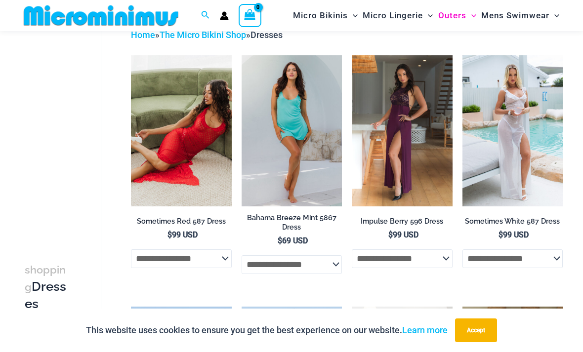
click at [463, 55] on img at bounding box center [463, 55] width 0 height 0
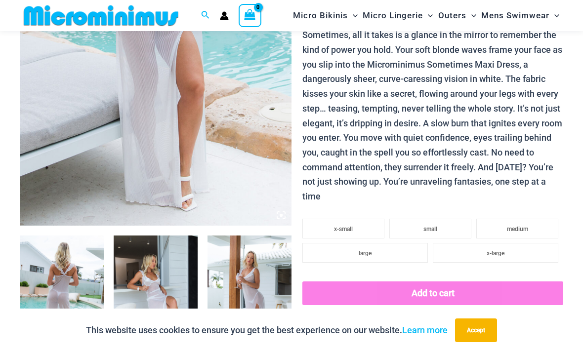
scroll to position [247, 0]
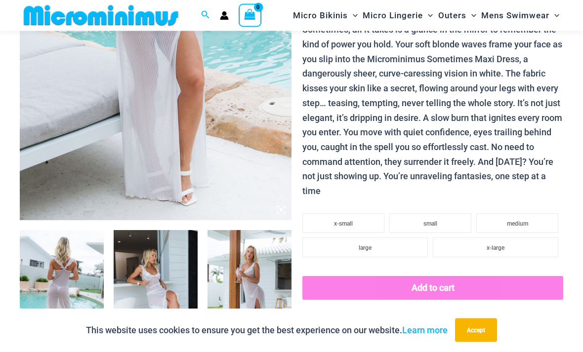
click at [58, 297] on img at bounding box center [62, 294] width 84 height 126
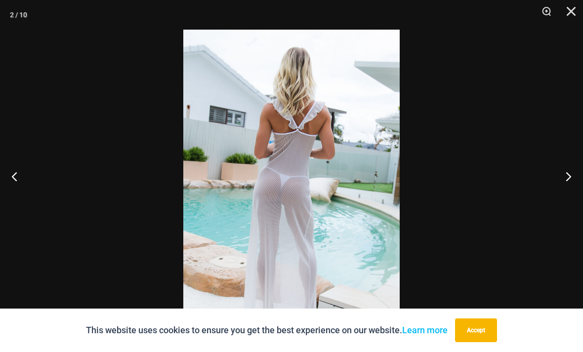
click at [564, 198] on button "Next" at bounding box center [564, 176] width 37 height 49
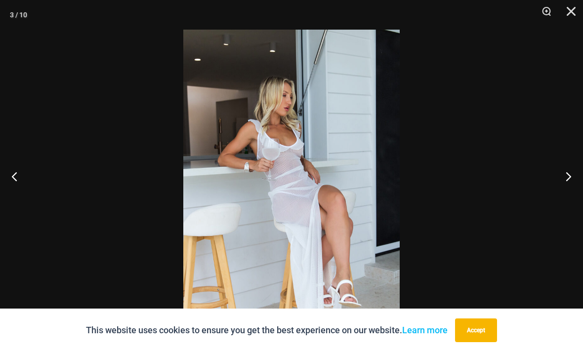
click at [565, 191] on button "Next" at bounding box center [564, 176] width 37 height 49
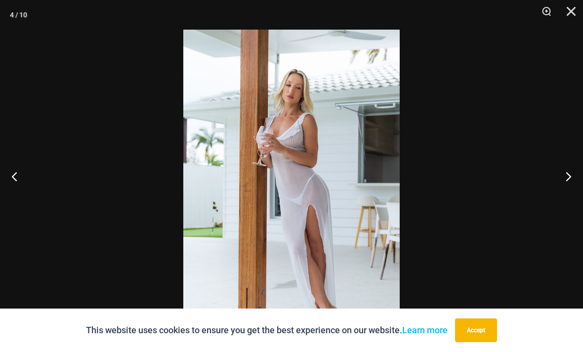
click at [559, 193] on button "Next" at bounding box center [564, 176] width 37 height 49
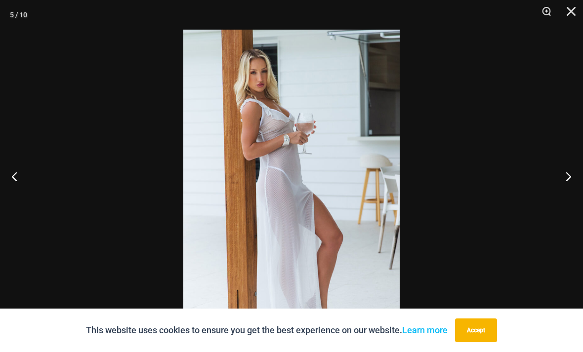
click at [553, 196] on button "Next" at bounding box center [564, 176] width 37 height 49
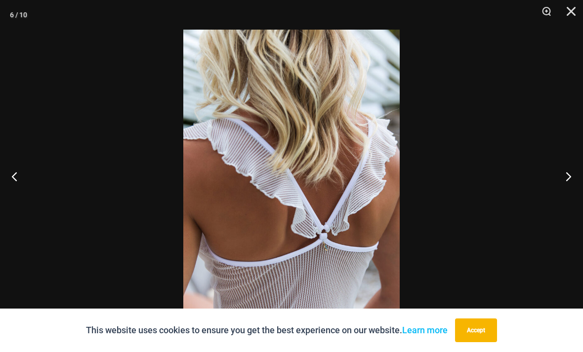
click at [553, 200] on button "Next" at bounding box center [564, 176] width 37 height 49
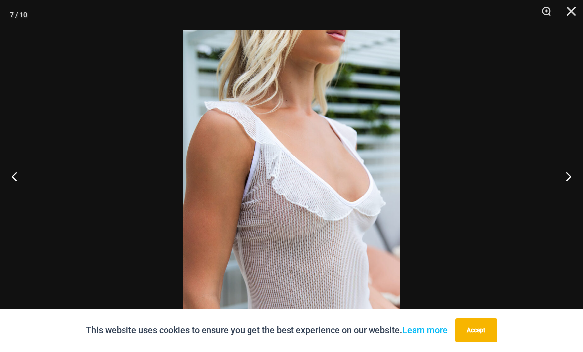
click at [548, 201] on button "Next" at bounding box center [564, 176] width 37 height 49
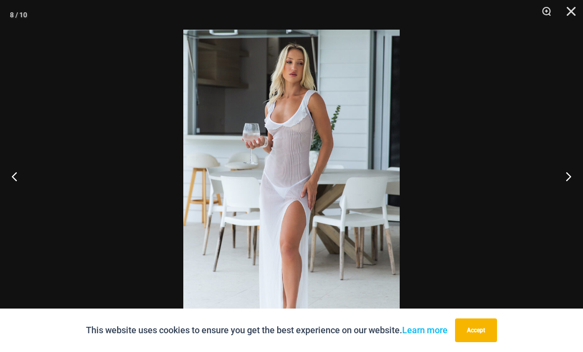
click at [547, 201] on button "Next" at bounding box center [564, 176] width 37 height 49
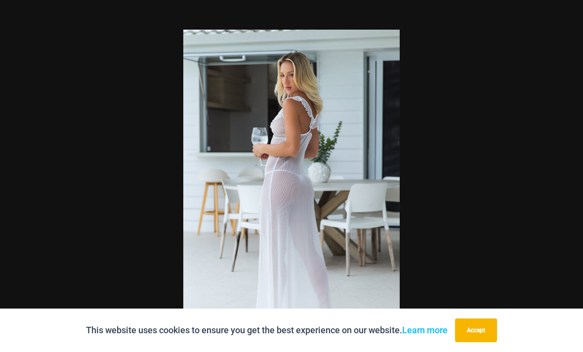
click at [546, 207] on div at bounding box center [291, 176] width 583 height 352
click at [547, 201] on button "Next" at bounding box center [564, 176] width 37 height 49
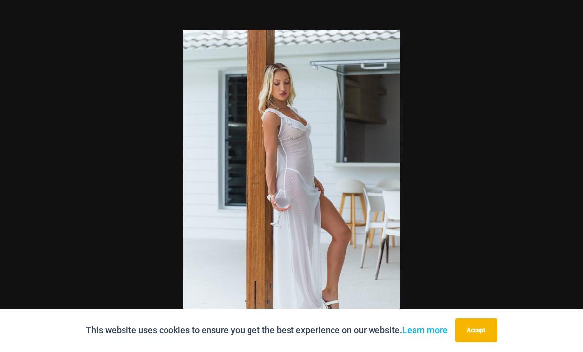
click at [555, 194] on div at bounding box center [291, 176] width 583 height 352
click at [570, 14] on button "Close" at bounding box center [568, 15] width 25 height 30
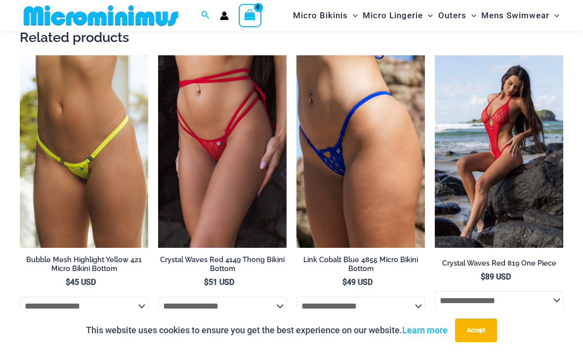
scroll to position [927, 0]
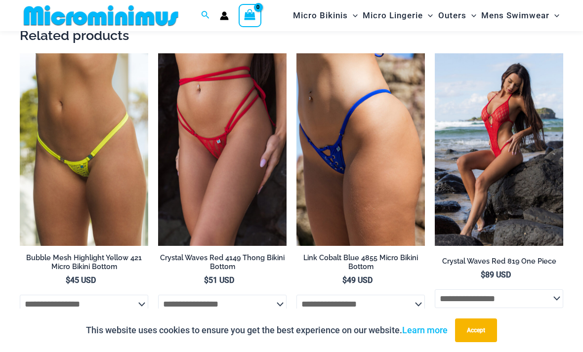
click at [297, 53] on img at bounding box center [297, 53] width 0 height 0
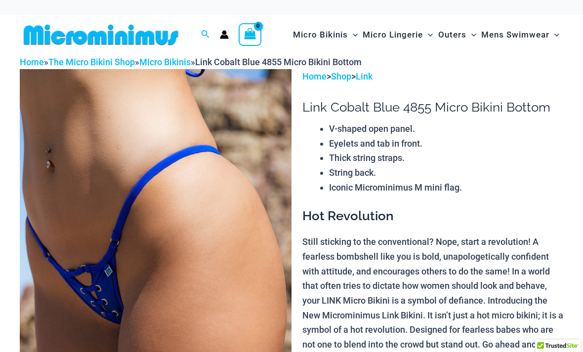
click at [251, 227] on img at bounding box center [156, 273] width 272 height 408
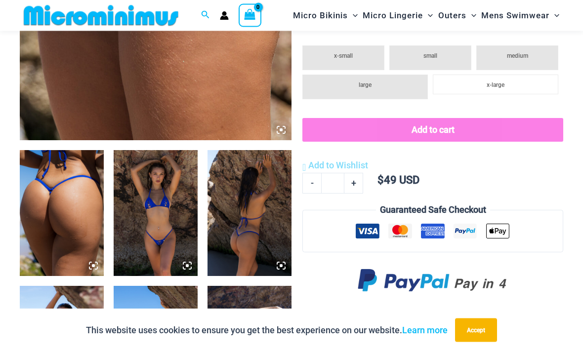
scroll to position [330, 0]
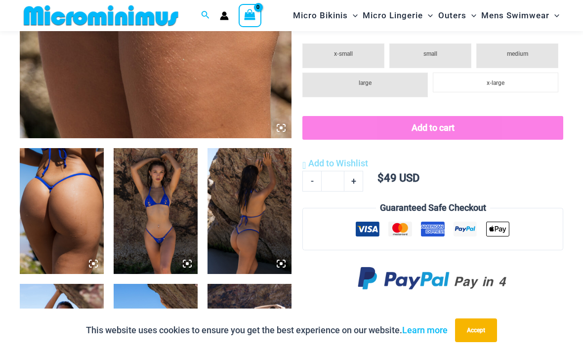
click at [259, 231] on img at bounding box center [250, 211] width 84 height 126
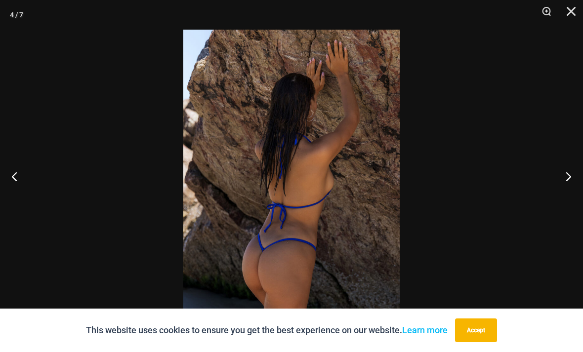
click at [564, 194] on button "Next" at bounding box center [564, 176] width 37 height 49
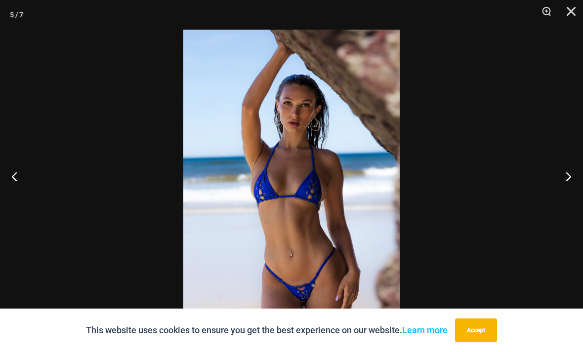
click at [562, 196] on button "Next" at bounding box center [564, 176] width 37 height 49
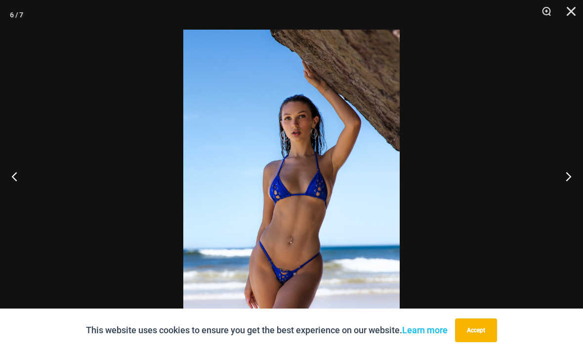
click at [564, 199] on button "Next" at bounding box center [564, 176] width 37 height 49
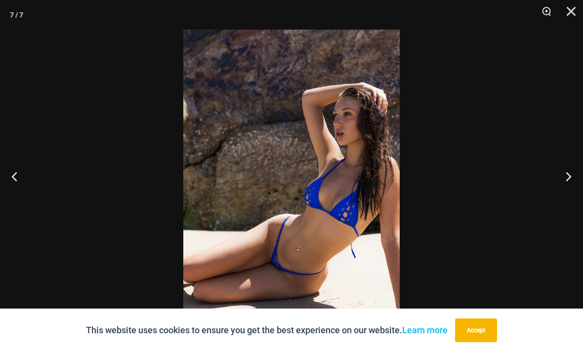
click at [566, 200] on button "Next" at bounding box center [564, 176] width 37 height 49
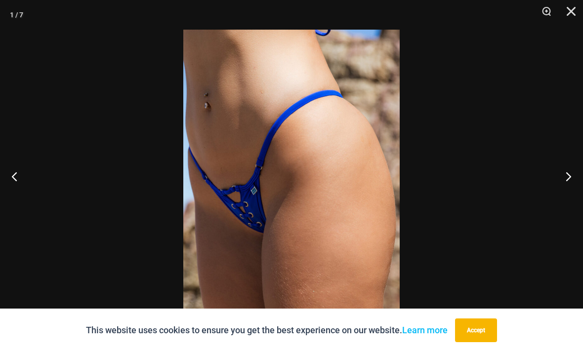
click at [564, 201] on button "Next" at bounding box center [564, 176] width 37 height 49
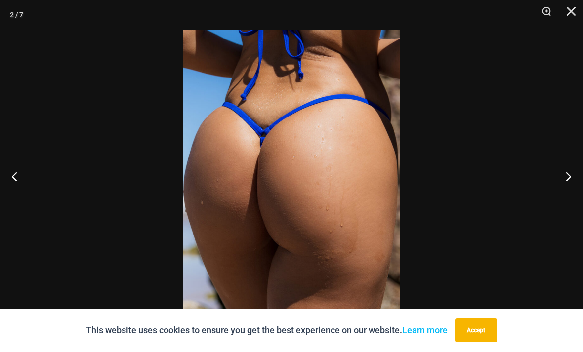
click at [561, 201] on button "Next" at bounding box center [564, 176] width 37 height 49
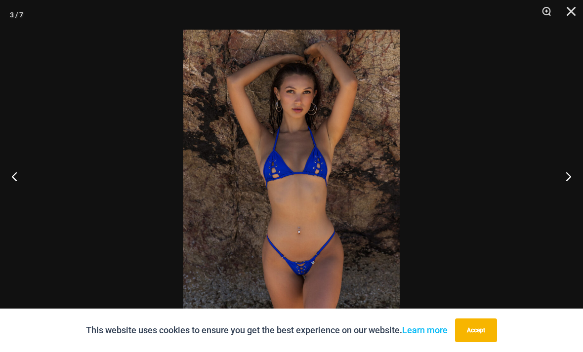
click at [559, 201] on button "Next" at bounding box center [564, 176] width 37 height 49
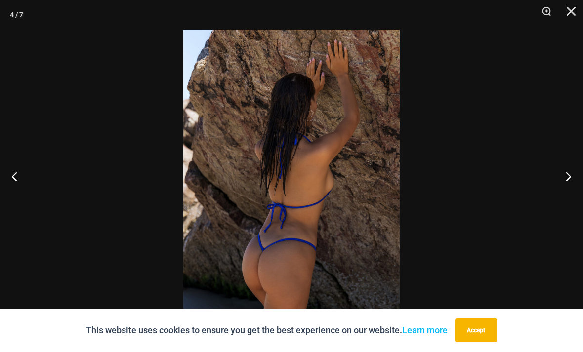
click at [558, 201] on button "Next" at bounding box center [564, 176] width 37 height 49
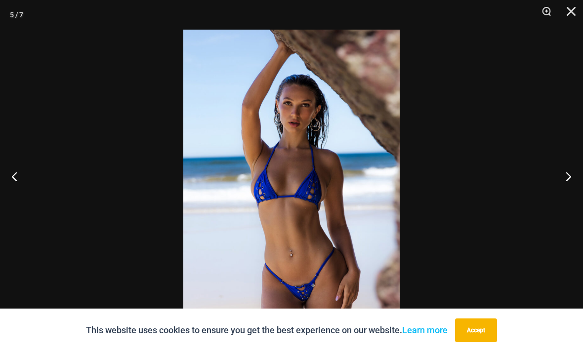
click at [560, 201] on button "Next" at bounding box center [564, 176] width 37 height 49
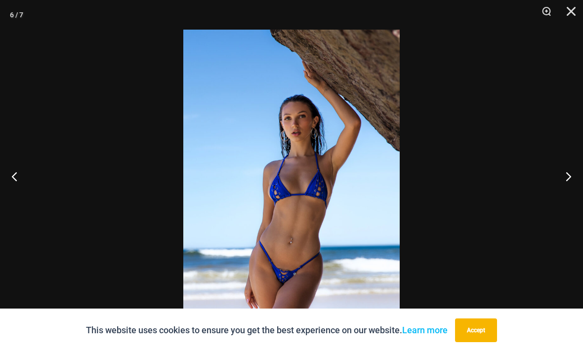
click at [569, 15] on button "Close" at bounding box center [568, 15] width 25 height 30
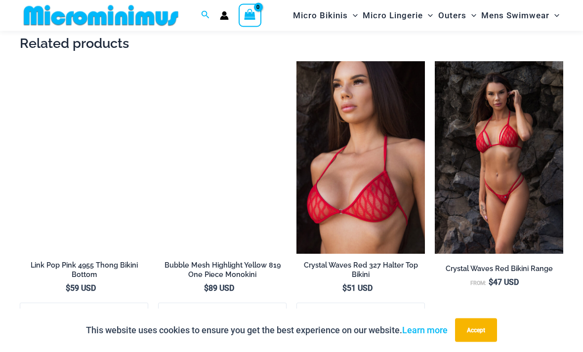
scroll to position [1405, 0]
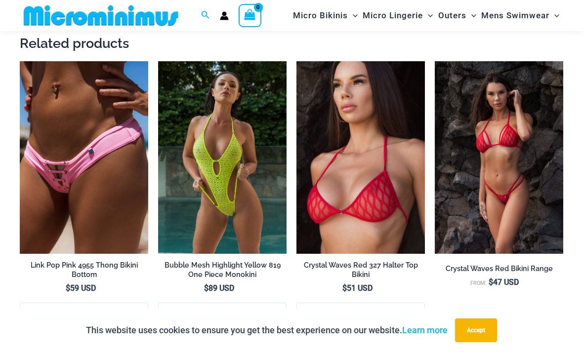
click at [158, 61] on img at bounding box center [158, 61] width 0 height 0
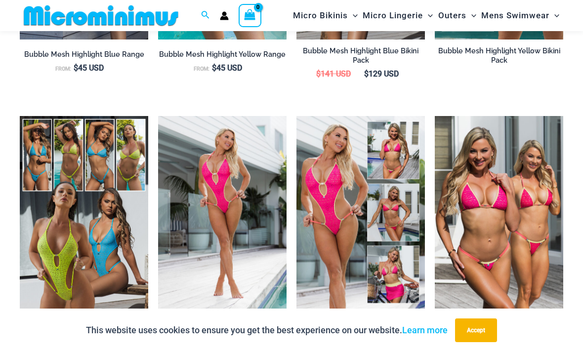
scroll to position [1041, 0]
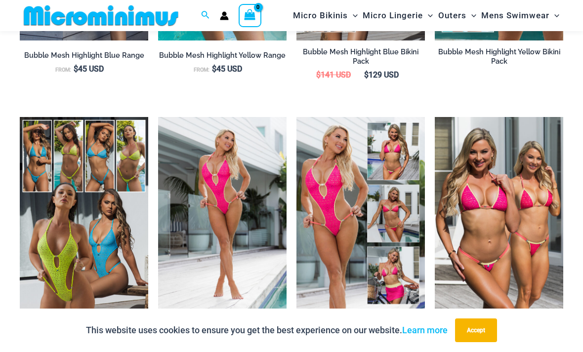
click at [297, 117] on img at bounding box center [297, 117] width 0 height 0
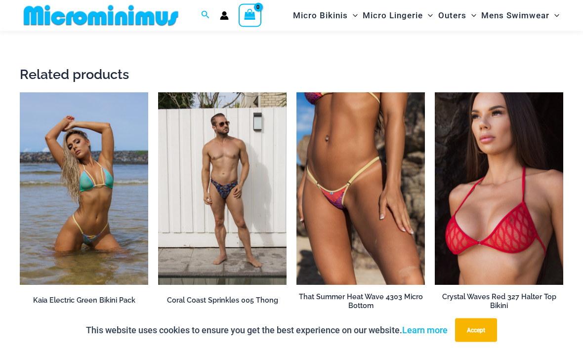
scroll to position [2549, 0]
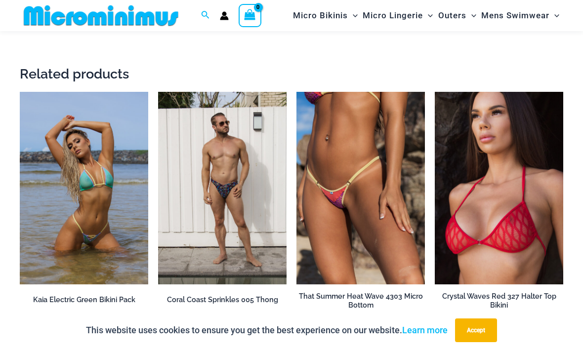
click at [20, 92] on img at bounding box center [20, 92] width 0 height 0
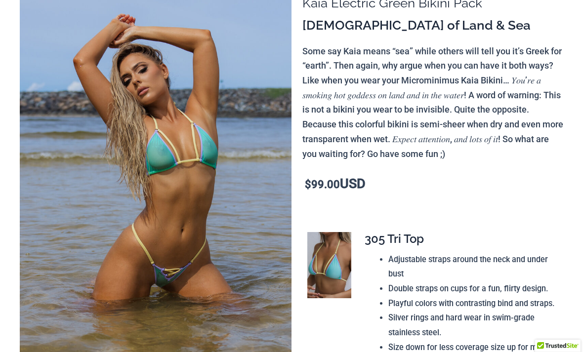
scroll to position [105, 0]
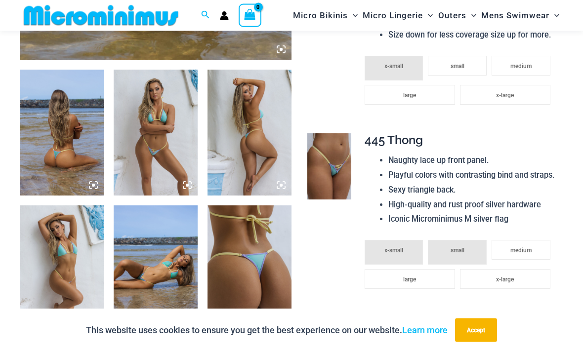
click at [70, 143] on img at bounding box center [62, 133] width 84 height 126
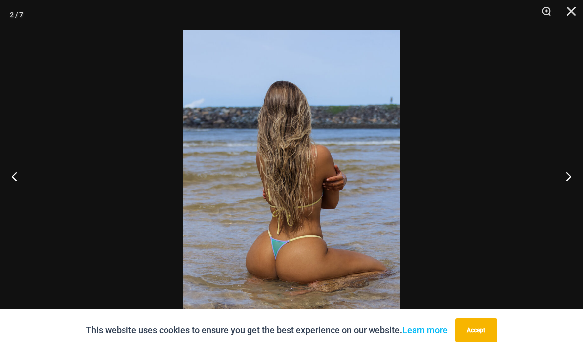
click at [567, 199] on button "Next" at bounding box center [564, 176] width 37 height 49
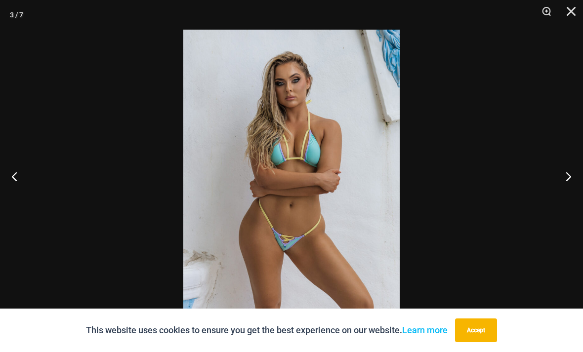
click at [565, 197] on button "Next" at bounding box center [564, 176] width 37 height 49
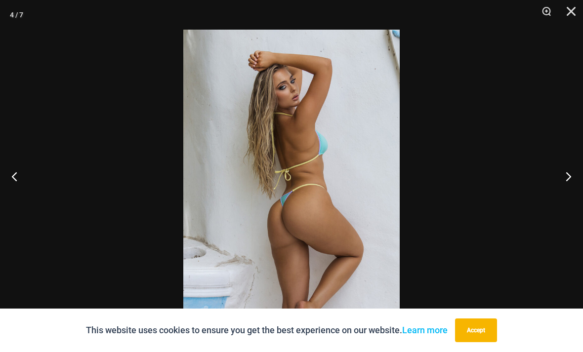
click at [565, 191] on button "Next" at bounding box center [564, 176] width 37 height 49
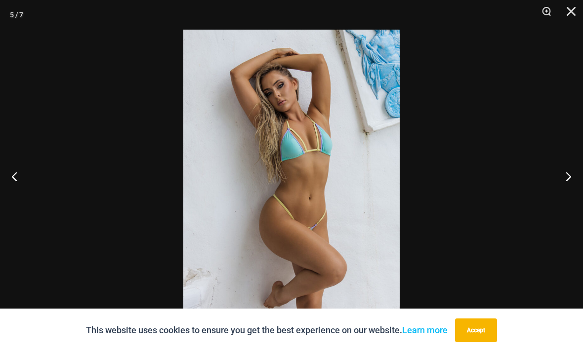
click at [565, 198] on button "Next" at bounding box center [564, 176] width 37 height 49
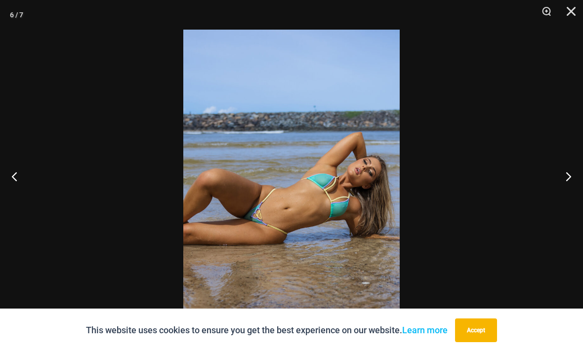
click at [562, 201] on button "Next" at bounding box center [564, 176] width 37 height 49
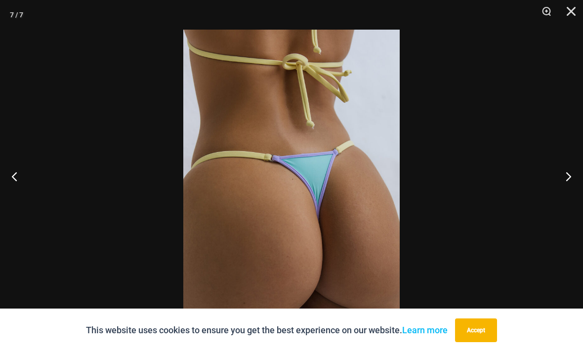
click at [566, 194] on button "Next" at bounding box center [564, 176] width 37 height 49
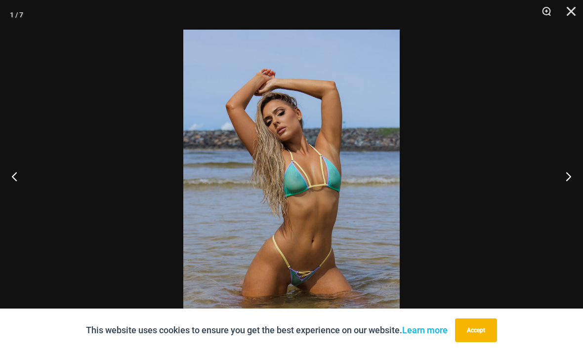
click at [565, 201] on button "Next" at bounding box center [564, 176] width 37 height 49
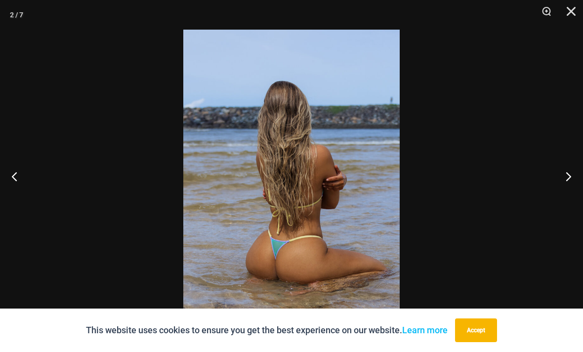
click at [564, 201] on button "Next" at bounding box center [564, 176] width 37 height 49
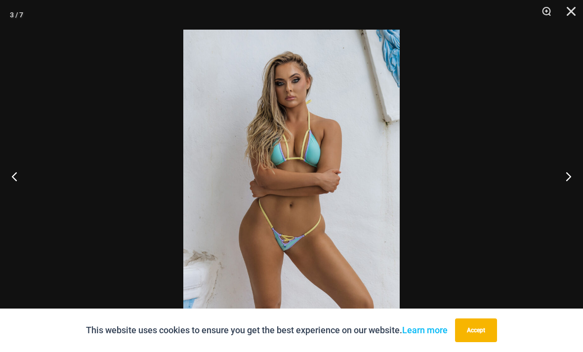
click at [561, 201] on button "Next" at bounding box center [564, 176] width 37 height 49
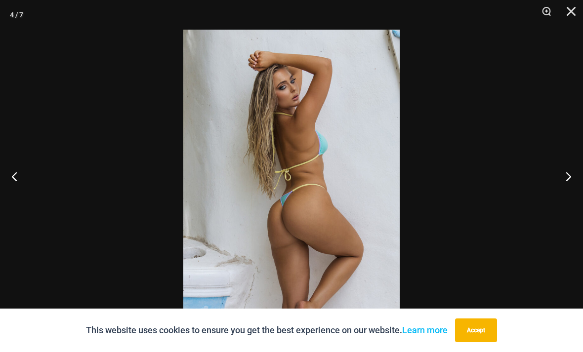
click at [562, 200] on button "Next" at bounding box center [564, 176] width 37 height 49
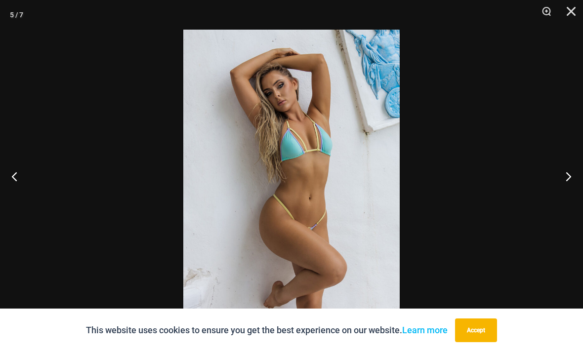
click at [563, 199] on button "Next" at bounding box center [564, 176] width 37 height 49
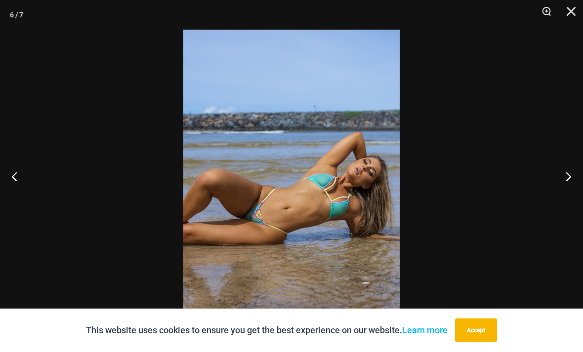
click at [20, 201] on button "Previous" at bounding box center [18, 176] width 37 height 49
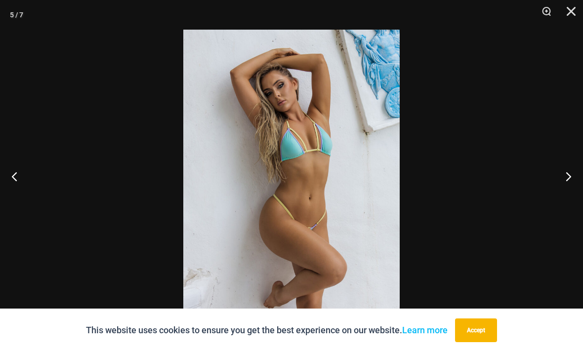
click at [570, 190] on button "Next" at bounding box center [564, 176] width 37 height 49
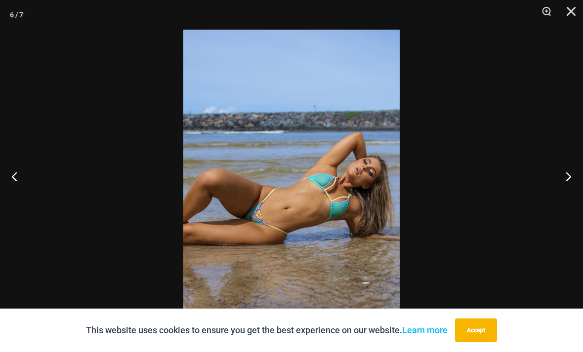
click at [566, 193] on button "Next" at bounding box center [564, 176] width 37 height 49
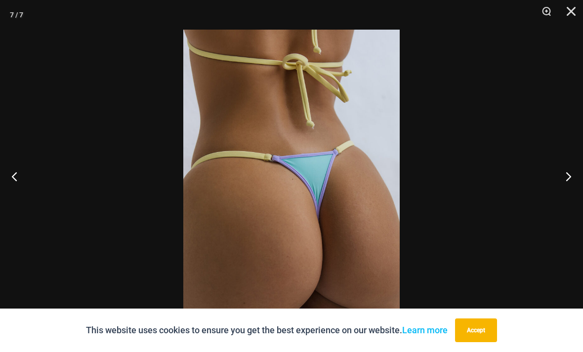
click at [562, 193] on button "Next" at bounding box center [564, 176] width 37 height 49
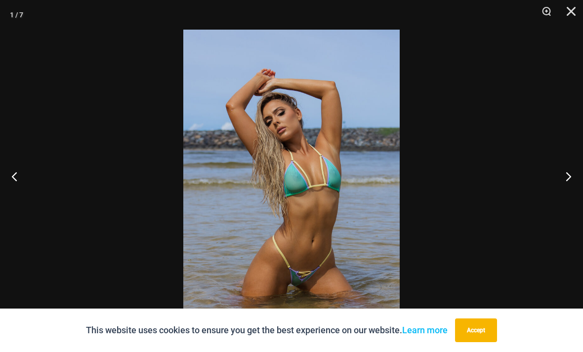
click at [561, 193] on button "Next" at bounding box center [564, 176] width 37 height 49
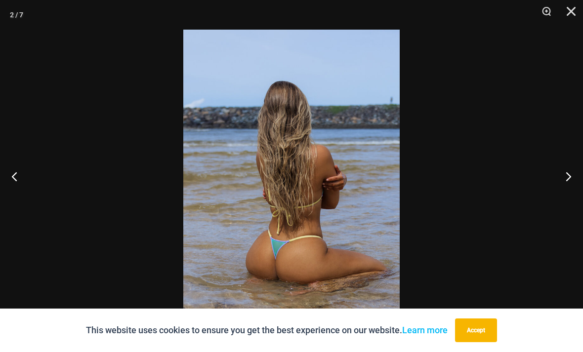
click at [562, 192] on button "Next" at bounding box center [564, 176] width 37 height 49
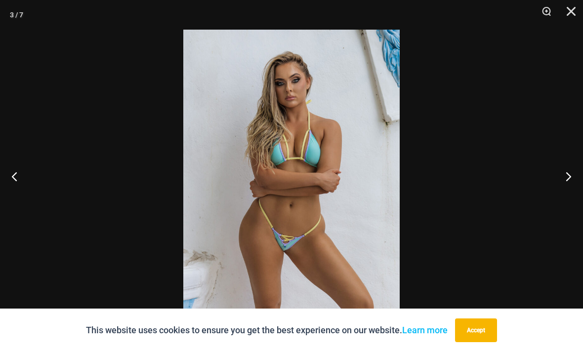
click at [561, 192] on button "Next" at bounding box center [564, 176] width 37 height 49
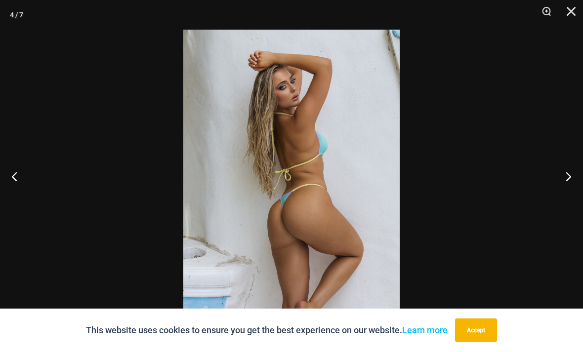
click at [569, 12] on button "Close" at bounding box center [568, 15] width 25 height 30
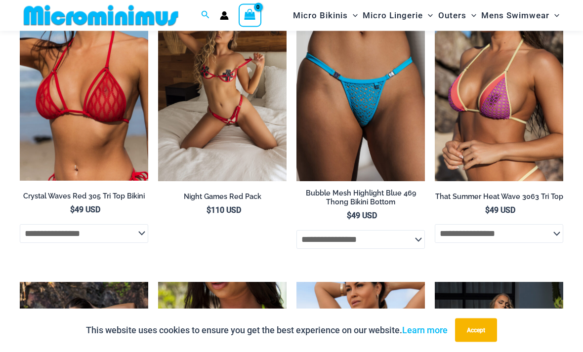
scroll to position [1275, 0]
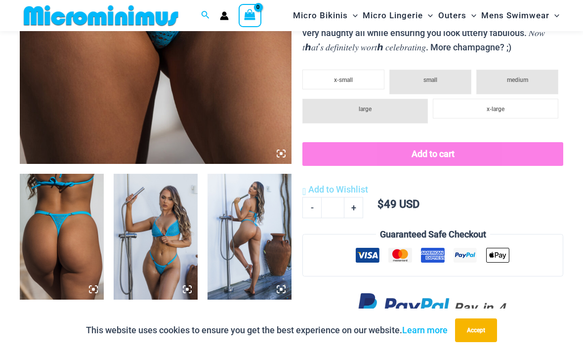
scroll to position [301, 0]
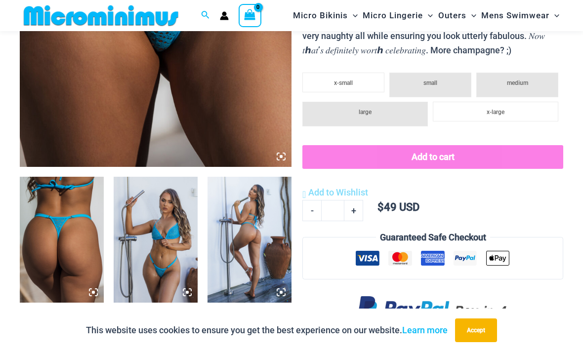
click at [69, 267] on img at bounding box center [62, 240] width 84 height 126
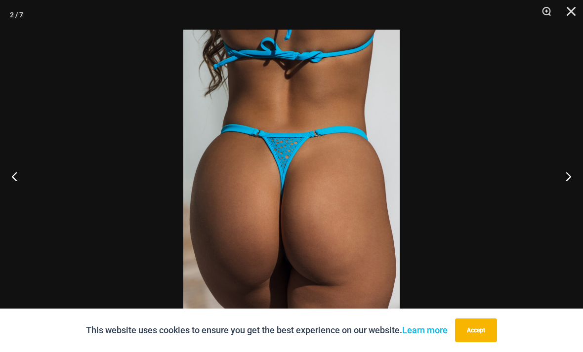
click at [568, 194] on button "Next" at bounding box center [564, 176] width 37 height 49
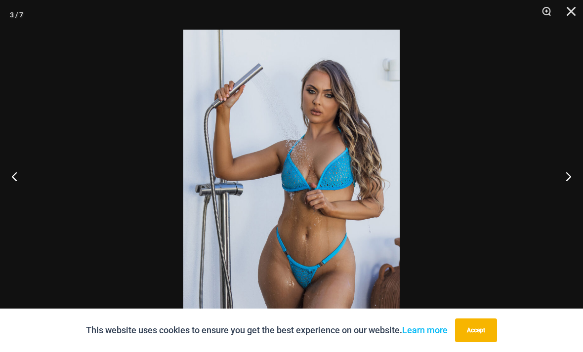
click at [571, 194] on button "Next" at bounding box center [564, 176] width 37 height 49
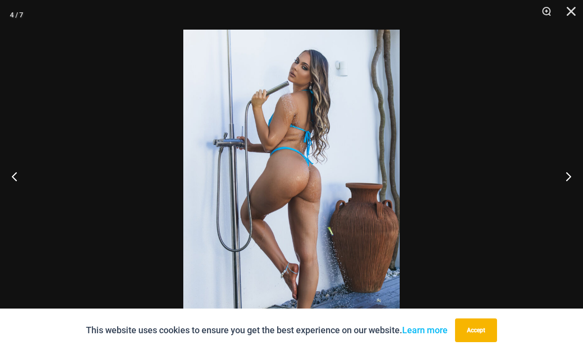
click at [570, 188] on button "Next" at bounding box center [564, 176] width 37 height 49
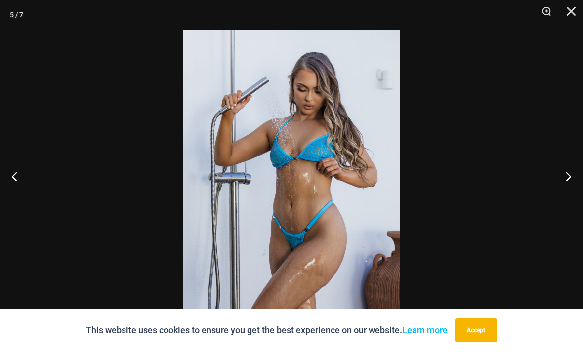
click at [568, 189] on button "Next" at bounding box center [564, 176] width 37 height 49
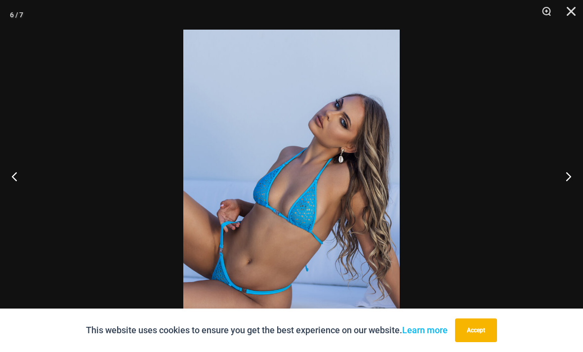
click at [568, 192] on button "Next" at bounding box center [564, 176] width 37 height 49
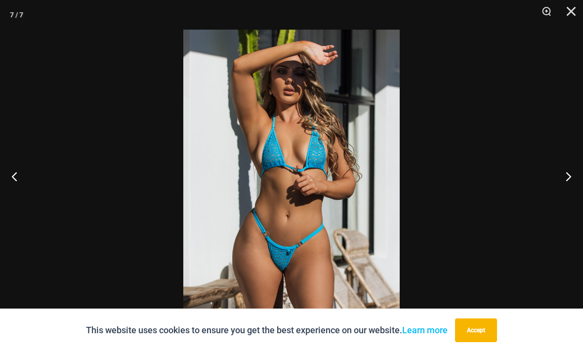
click at [567, 190] on button "Next" at bounding box center [564, 176] width 37 height 49
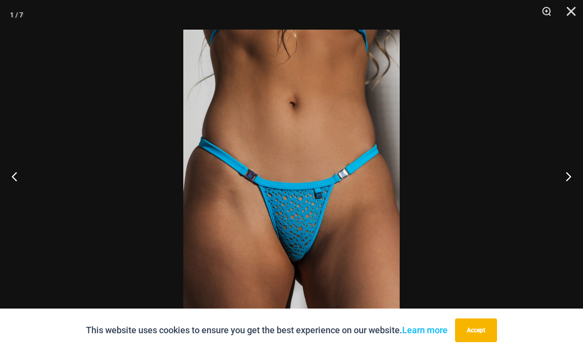
click at [563, 197] on button "Next" at bounding box center [564, 176] width 37 height 49
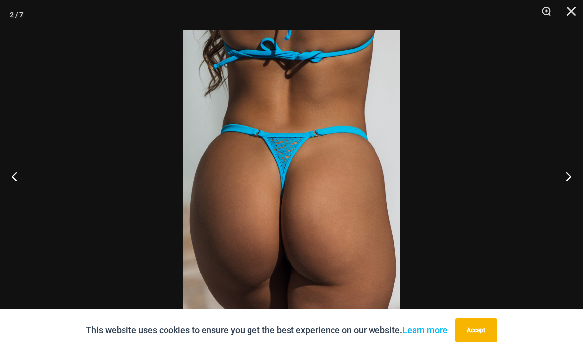
click at [566, 197] on button "Next" at bounding box center [564, 176] width 37 height 49
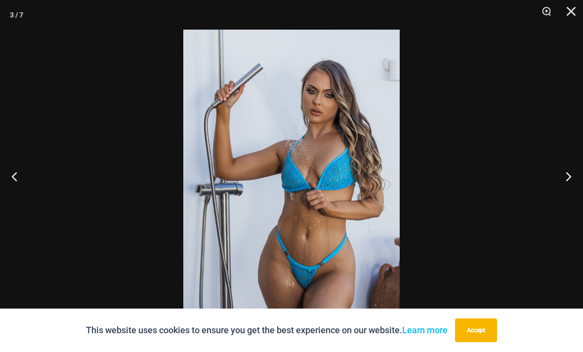
click at [567, 199] on button "Next" at bounding box center [564, 176] width 37 height 49
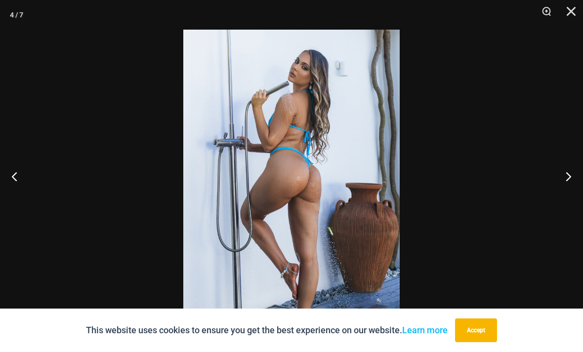
click at [570, 197] on button "Next" at bounding box center [564, 176] width 37 height 49
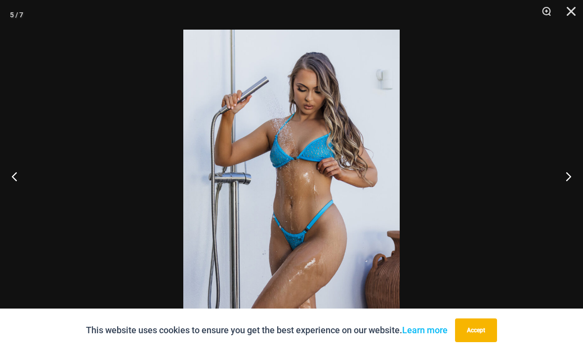
click at [569, 197] on button "Next" at bounding box center [564, 176] width 37 height 49
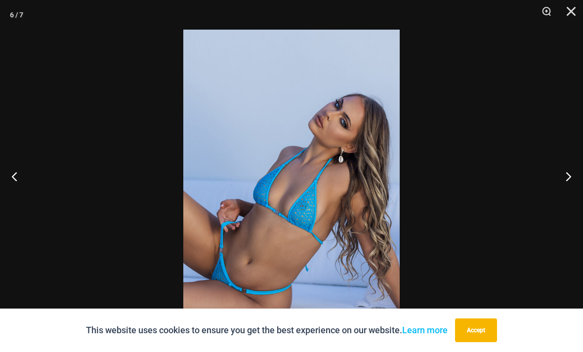
click at [568, 199] on button "Next" at bounding box center [564, 176] width 37 height 49
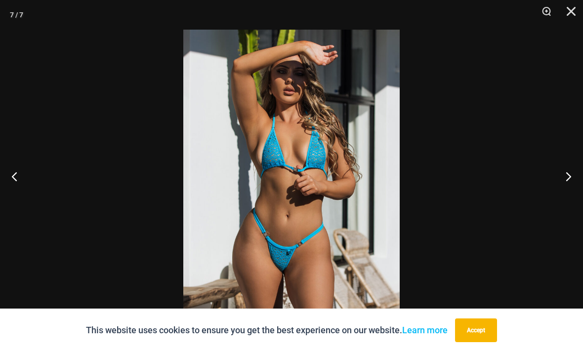
click at [568, 200] on button "Next" at bounding box center [564, 176] width 37 height 49
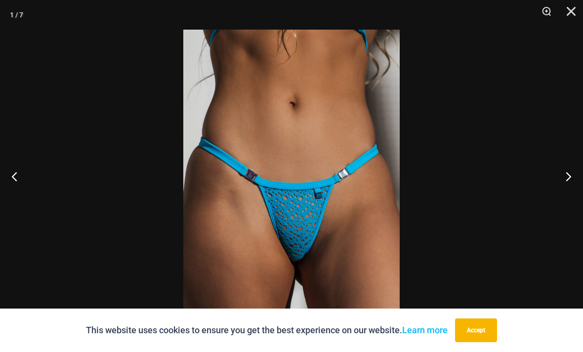
click at [570, 200] on button "Next" at bounding box center [564, 176] width 37 height 49
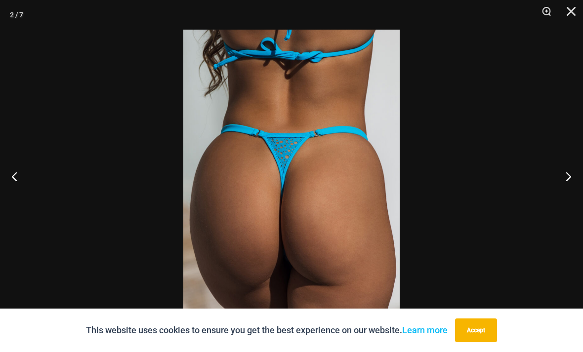
click at [570, 199] on button "Next" at bounding box center [564, 176] width 37 height 49
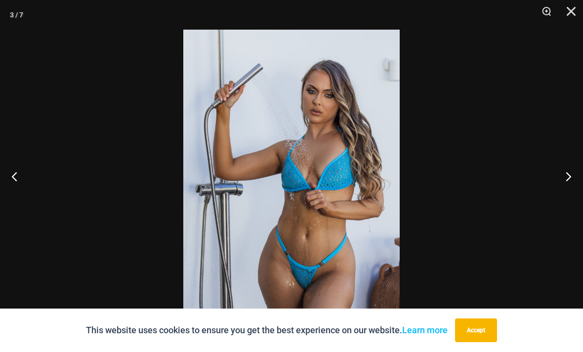
click at [569, 201] on button "Next" at bounding box center [564, 176] width 37 height 49
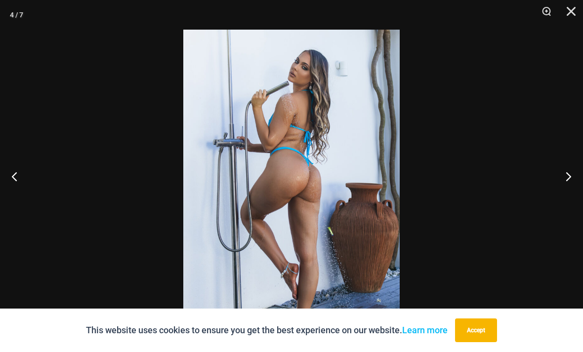
click at [570, 200] on button "Next" at bounding box center [564, 176] width 37 height 49
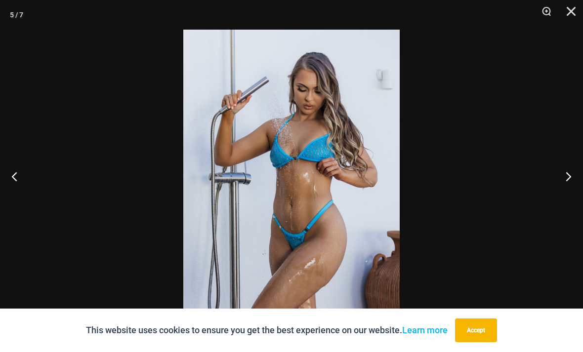
click at [569, 200] on button "Next" at bounding box center [564, 176] width 37 height 49
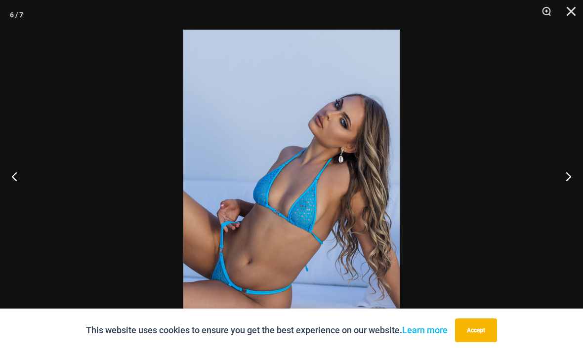
click at [570, 199] on button "Next" at bounding box center [564, 176] width 37 height 49
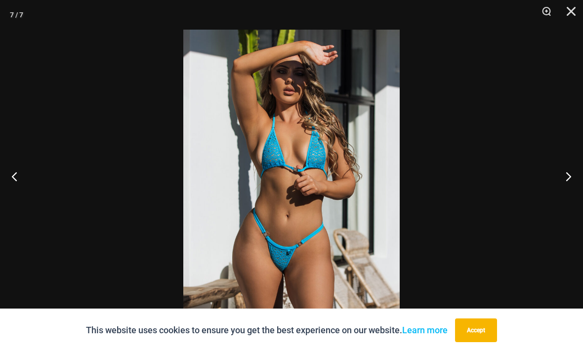
click at [569, 198] on button "Next" at bounding box center [564, 176] width 37 height 49
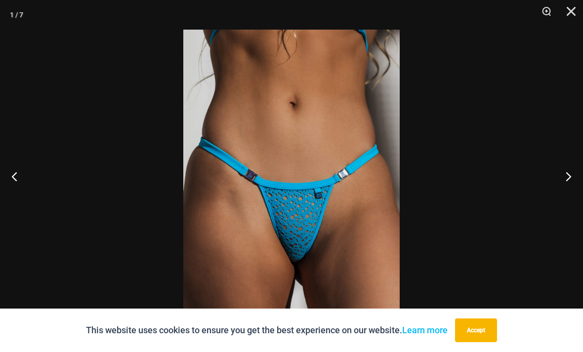
click at [564, 199] on button "Next" at bounding box center [564, 176] width 37 height 49
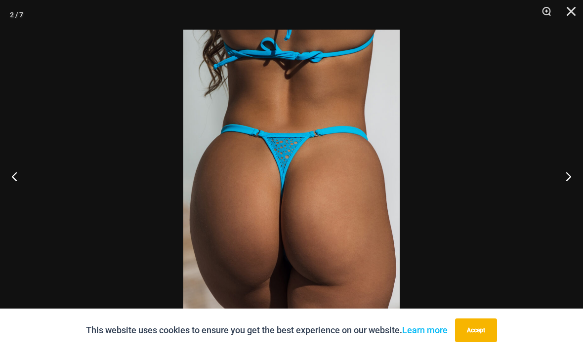
click at [577, 14] on button "Close" at bounding box center [568, 15] width 25 height 30
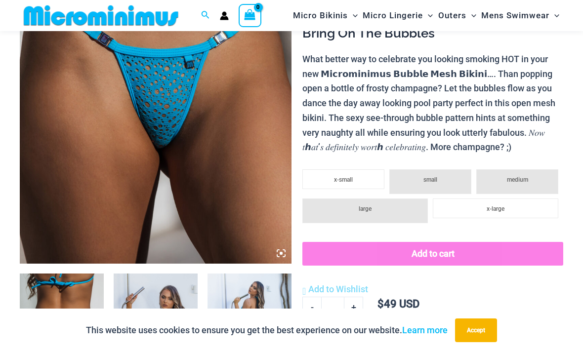
scroll to position [0, 0]
